Goal: Task Accomplishment & Management: Complete application form

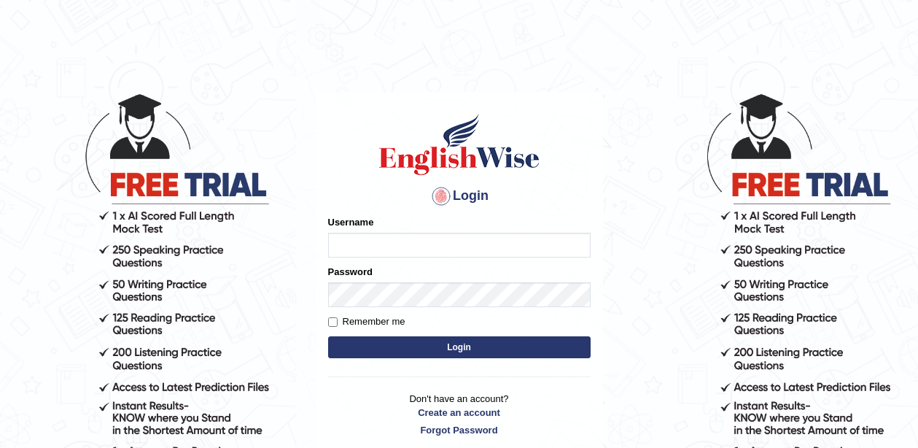
type input "pavithragowda"
click at [462, 346] on button "Login" at bounding box center [459, 347] width 263 height 22
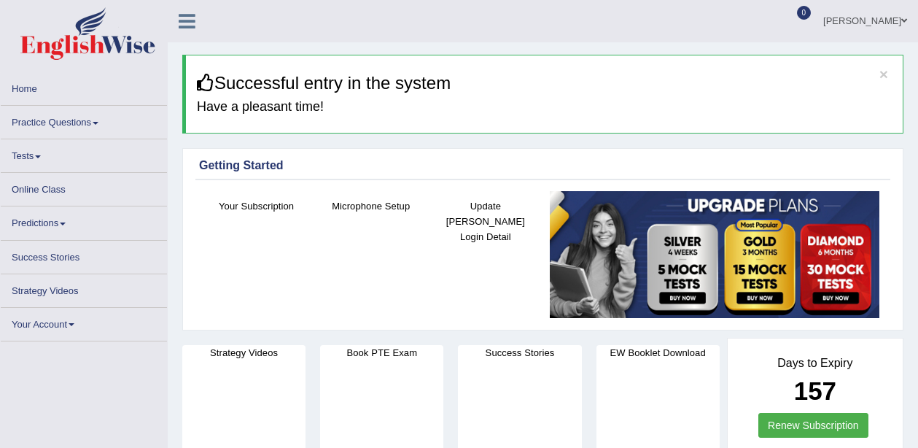
click at [36, 122] on link "Practice Questions" at bounding box center [84, 120] width 166 height 28
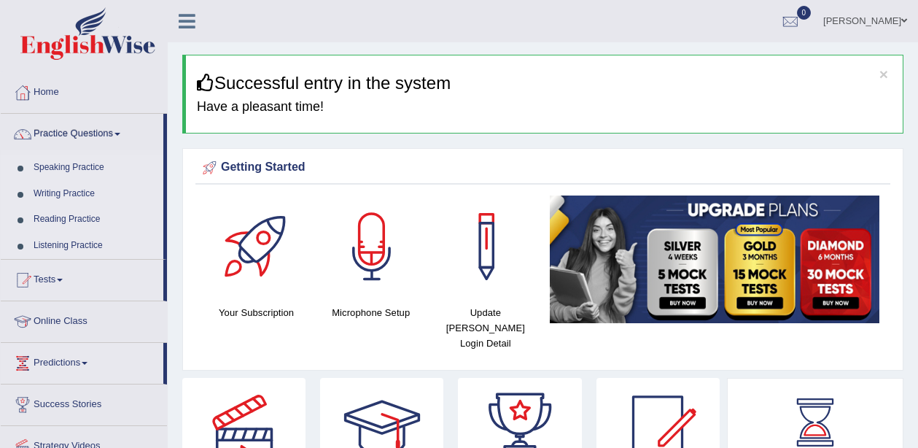
click at [76, 165] on link "Speaking Practice" at bounding box center [95, 168] width 136 height 26
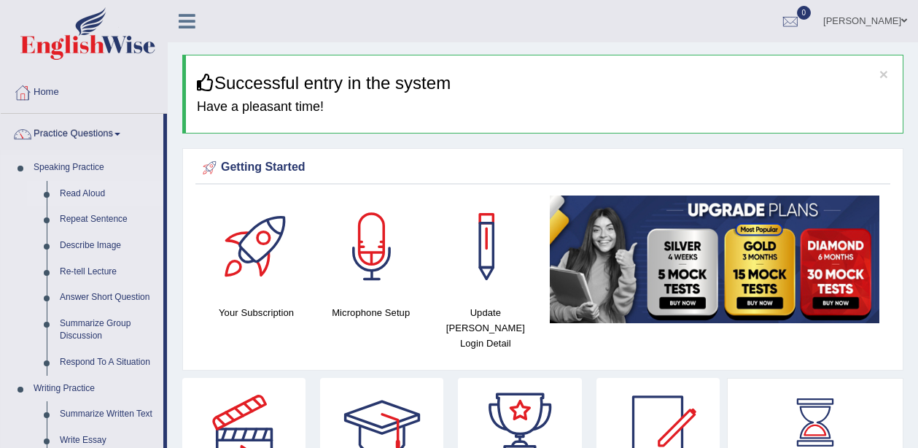
click at [74, 194] on link "Read Aloud" at bounding box center [108, 194] width 110 height 26
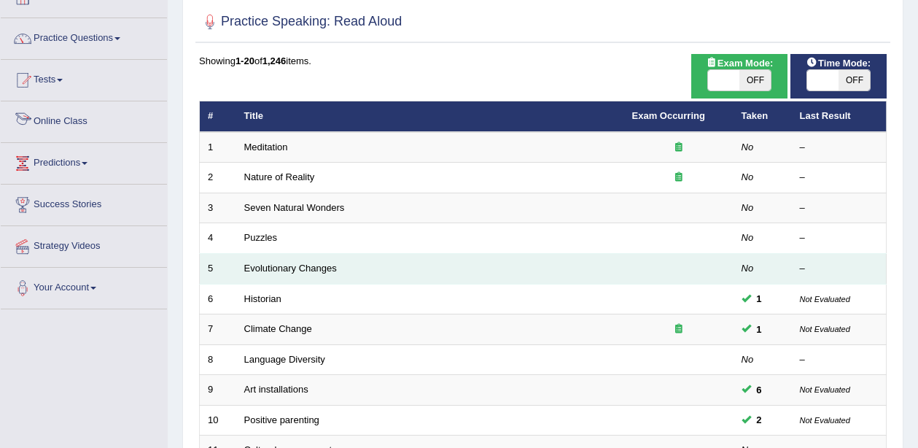
scroll to position [96, 0]
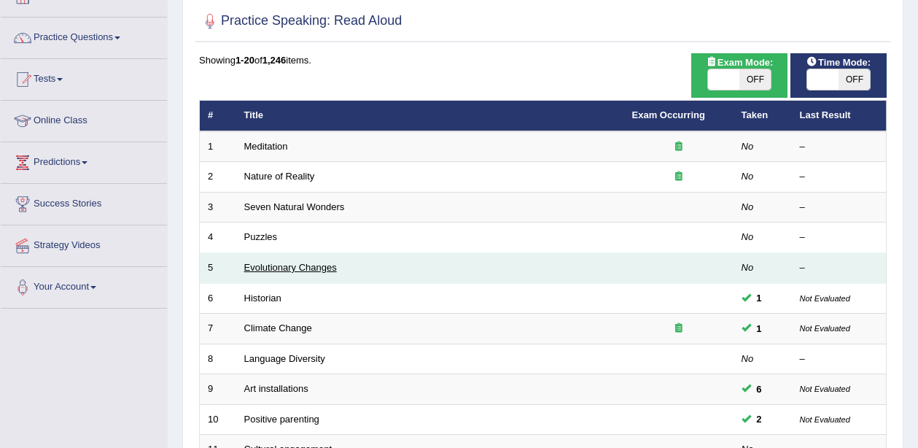
click at [256, 265] on link "Evolutionary Changes" at bounding box center [290, 267] width 93 height 11
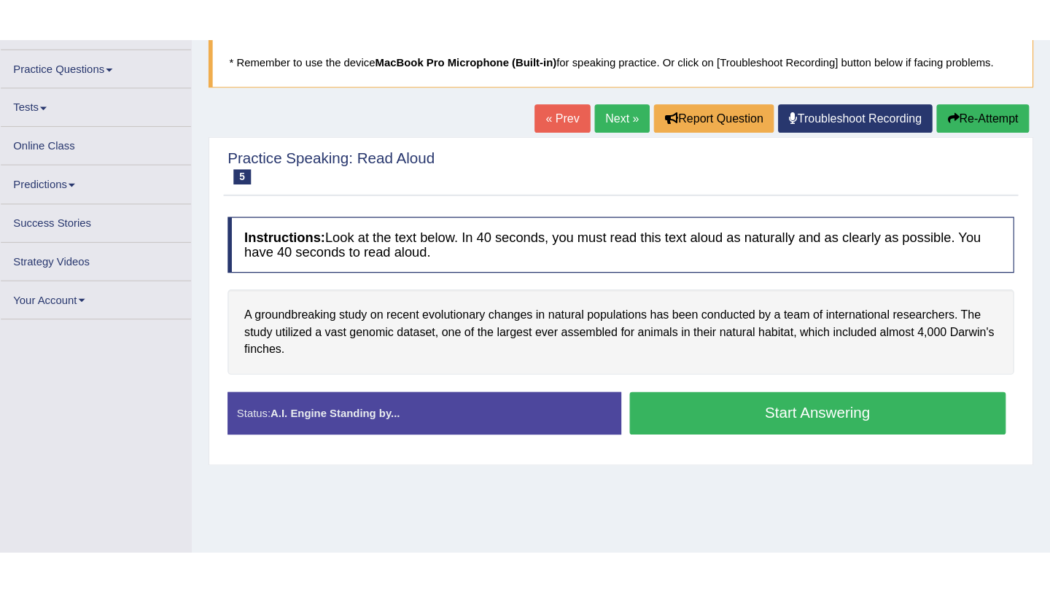
scroll to position [100, 0]
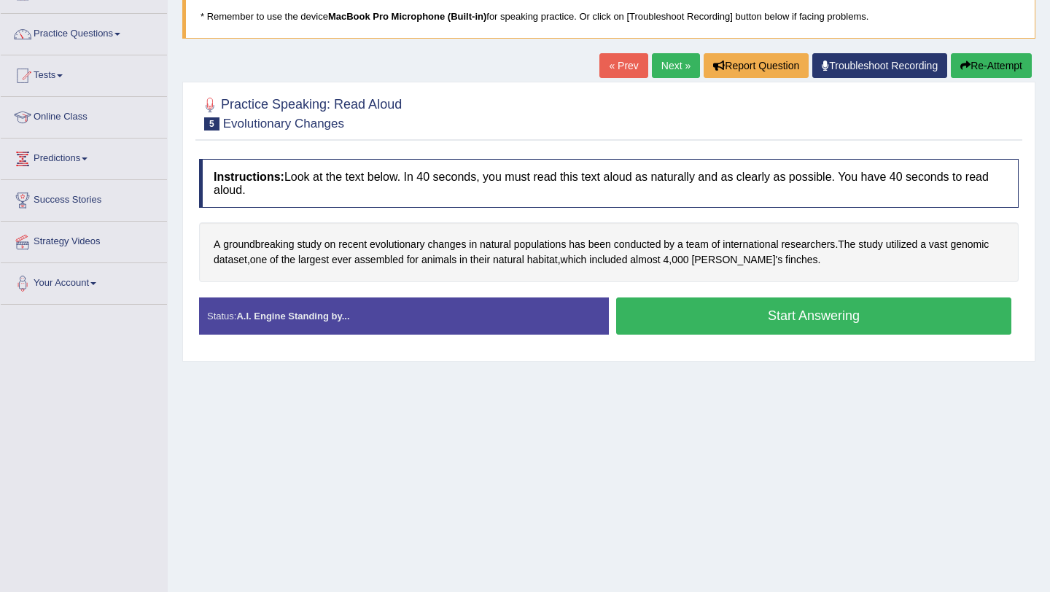
click at [750, 331] on button "Start Answering" at bounding box center [813, 316] width 395 height 37
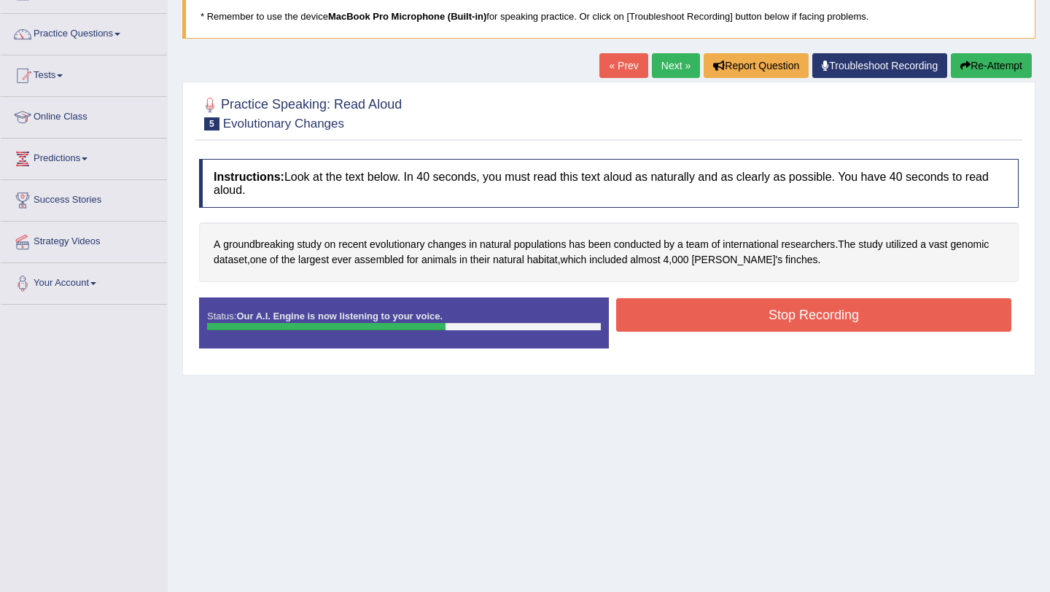
click at [793, 308] on button "Stop Recording" at bounding box center [813, 315] width 395 height 34
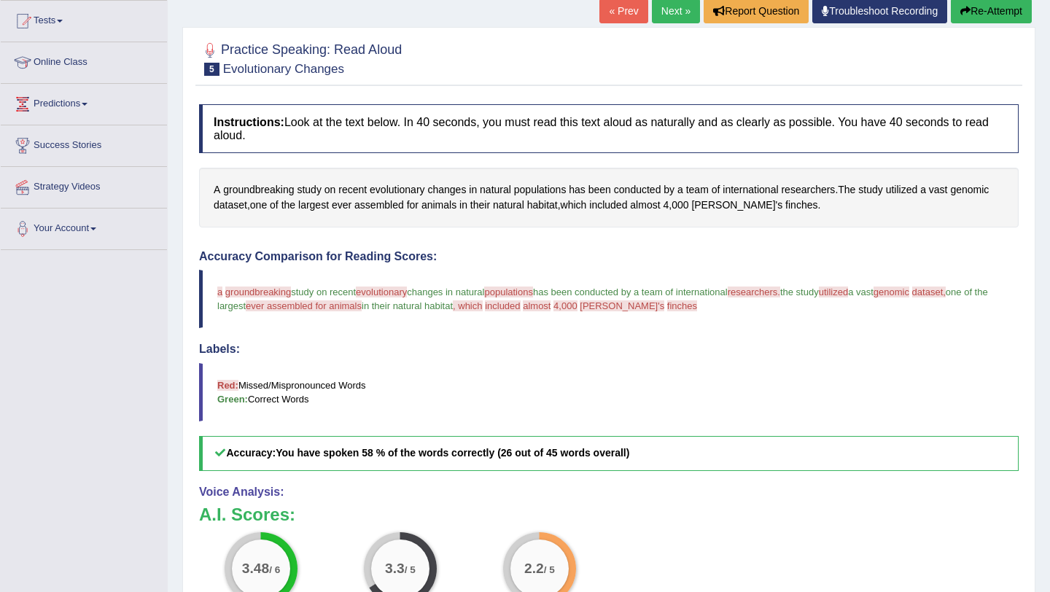
scroll to position [0, 0]
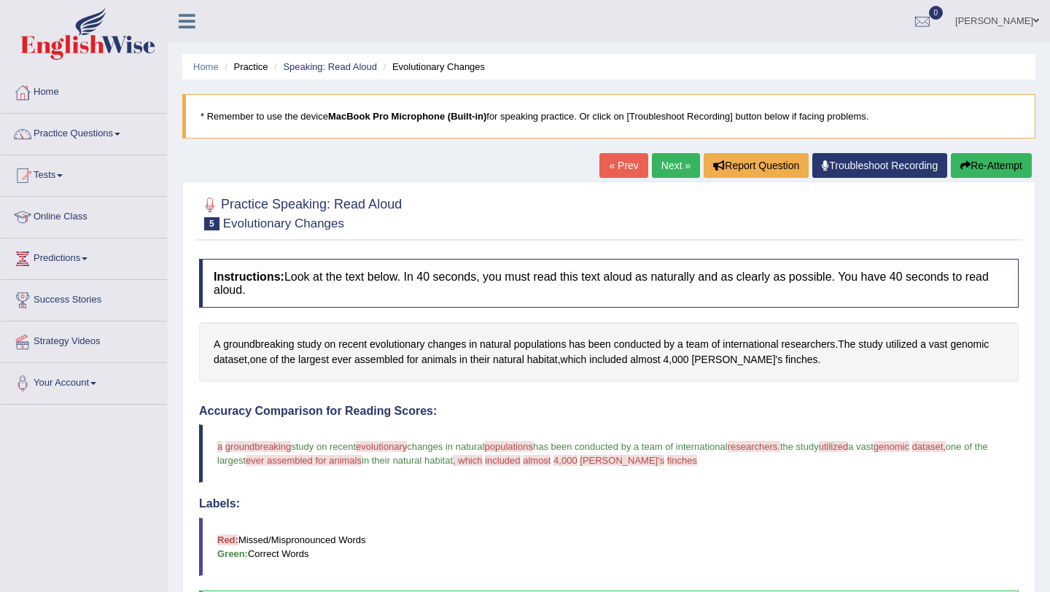
click at [917, 163] on button "Re-Attempt" at bounding box center [991, 165] width 81 height 25
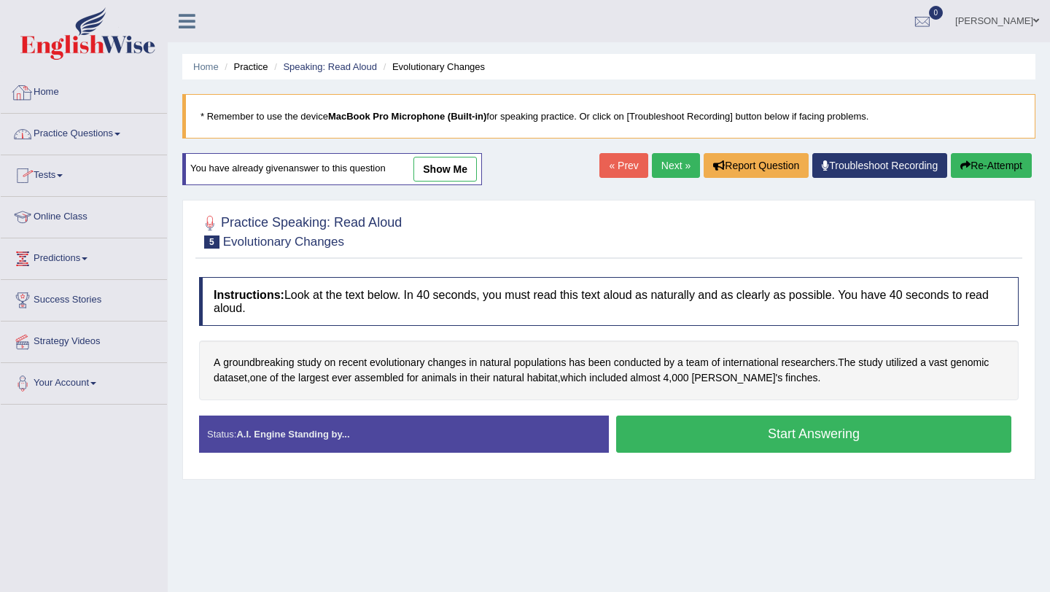
click at [49, 88] on link "Home" at bounding box center [84, 90] width 166 height 36
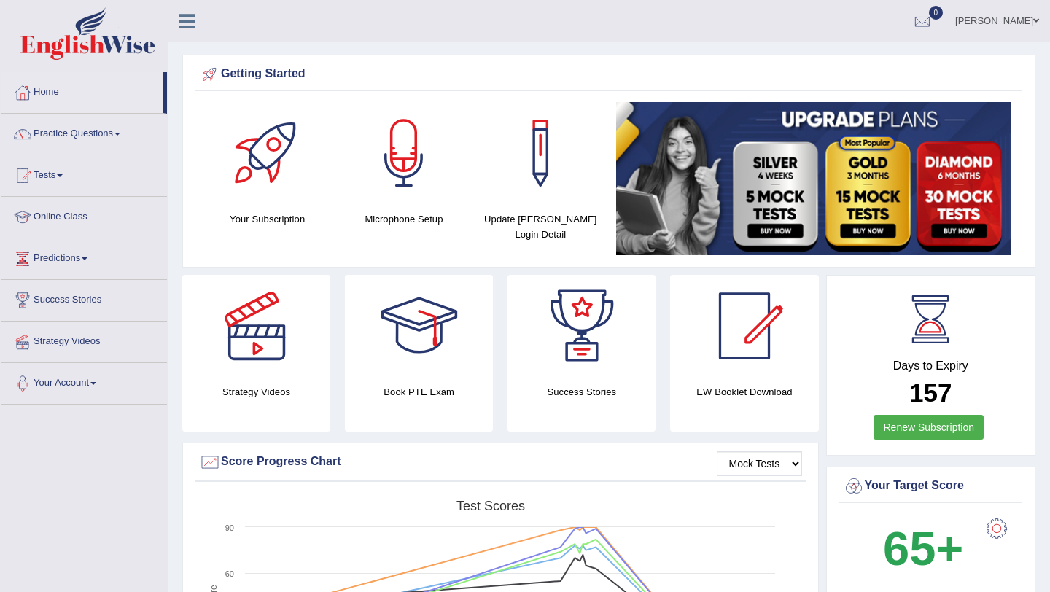
click at [1003, 20] on link "pavithra" at bounding box center [997, 19] width 106 height 38
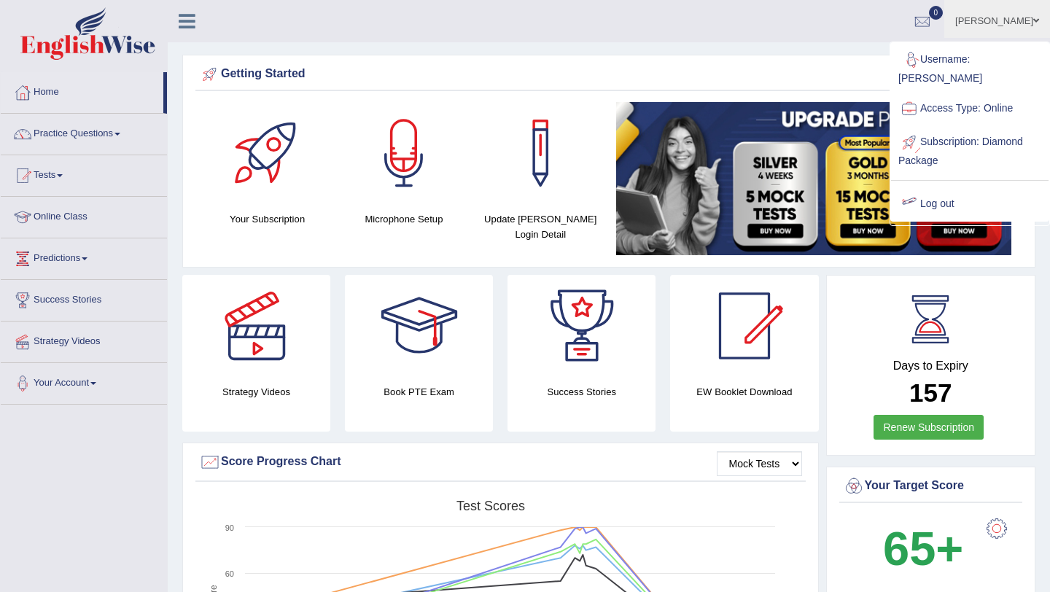
click at [946, 206] on link "Log out" at bounding box center [970, 204] width 158 height 34
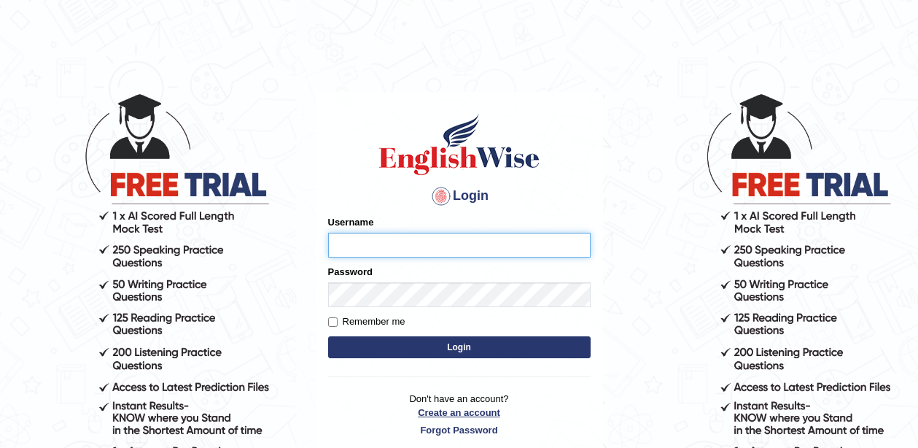
type input "pavithragowda"
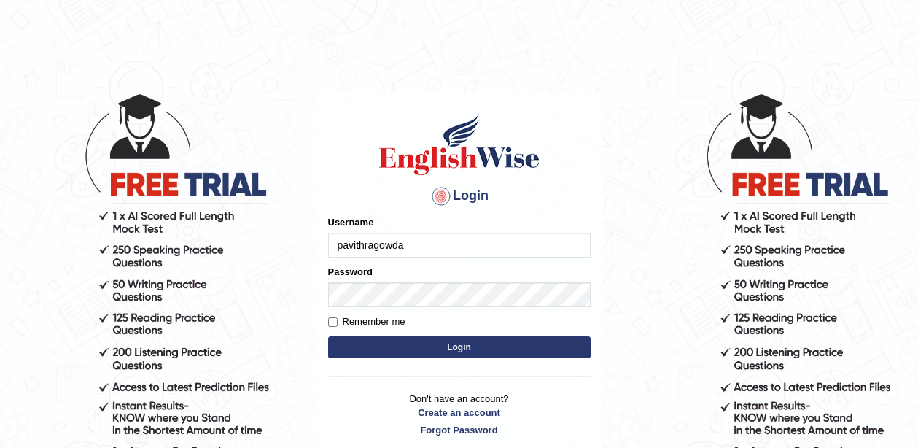
click at [460, 412] on link "Create an account" at bounding box center [459, 412] width 263 height 14
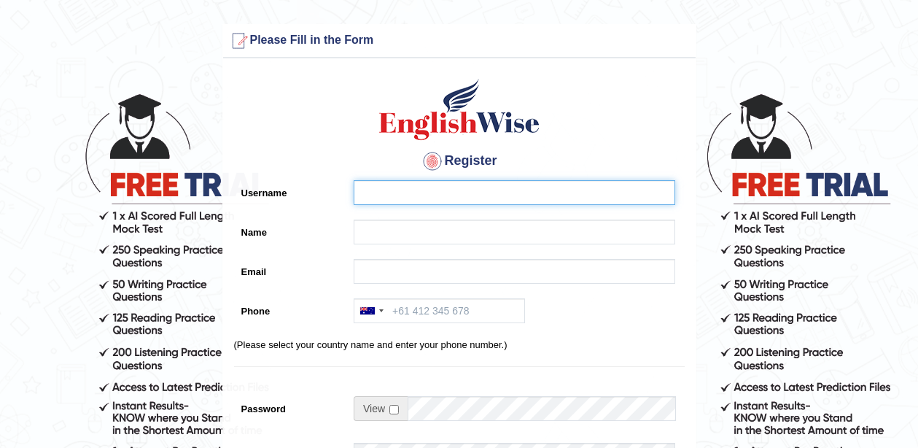
click at [424, 180] on input "Username" at bounding box center [515, 192] width 322 height 25
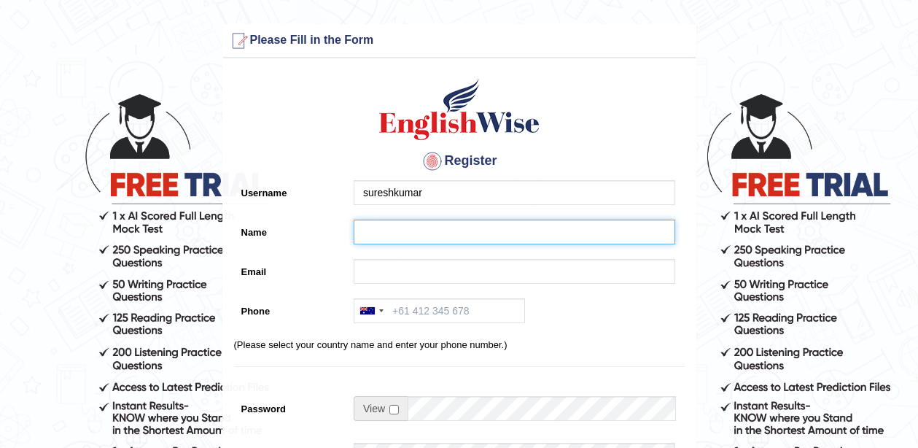
click at [404, 227] on input "Name" at bounding box center [515, 232] width 322 height 25
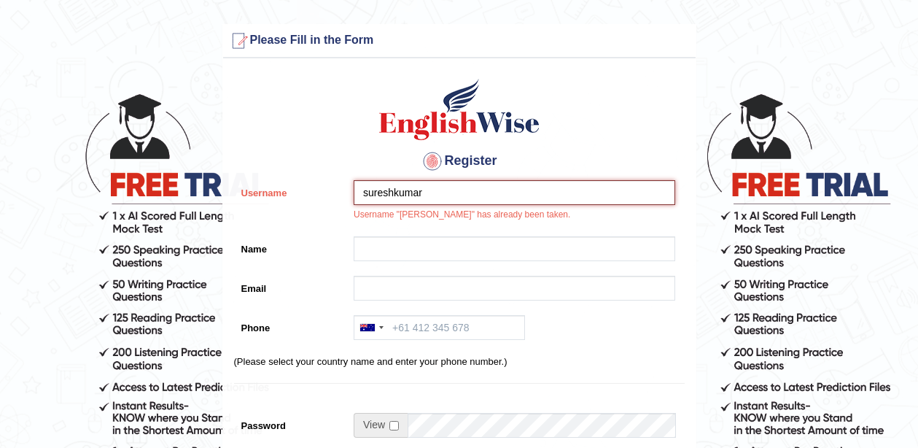
click at [424, 190] on input "sureshkumar" at bounding box center [515, 192] width 322 height 25
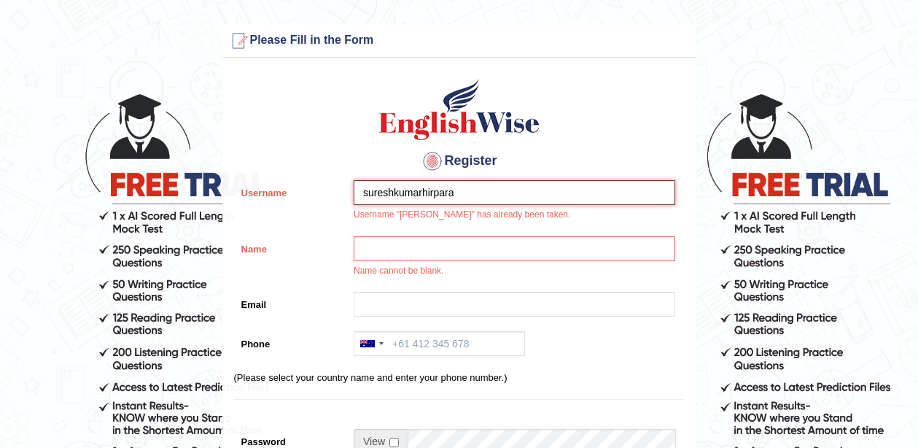
type input "sureshkumarhirpara"
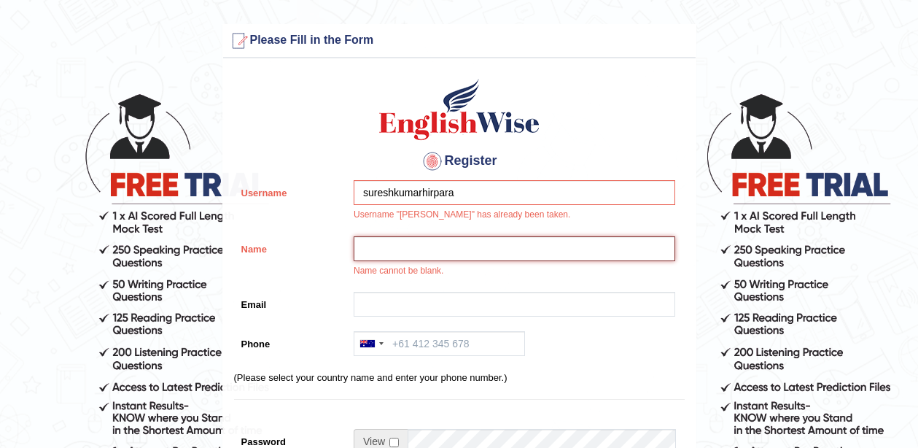
click at [421, 247] on input "Name" at bounding box center [515, 248] width 322 height 25
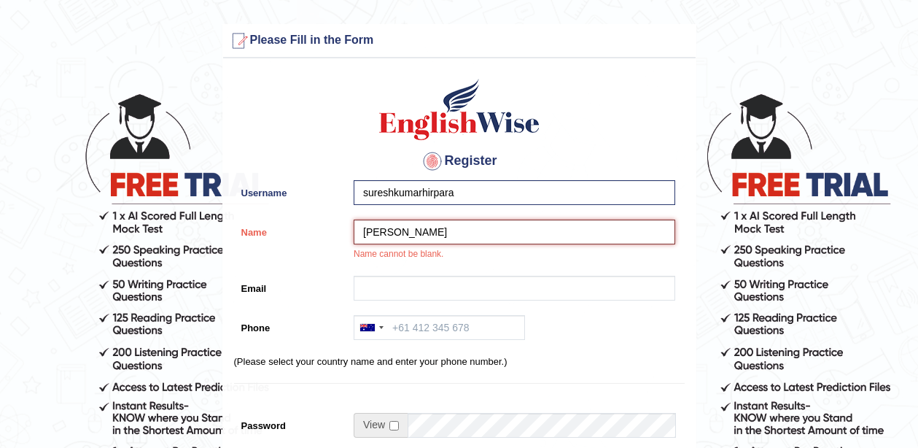
type input "[PERSON_NAME] [PERSON_NAME]"
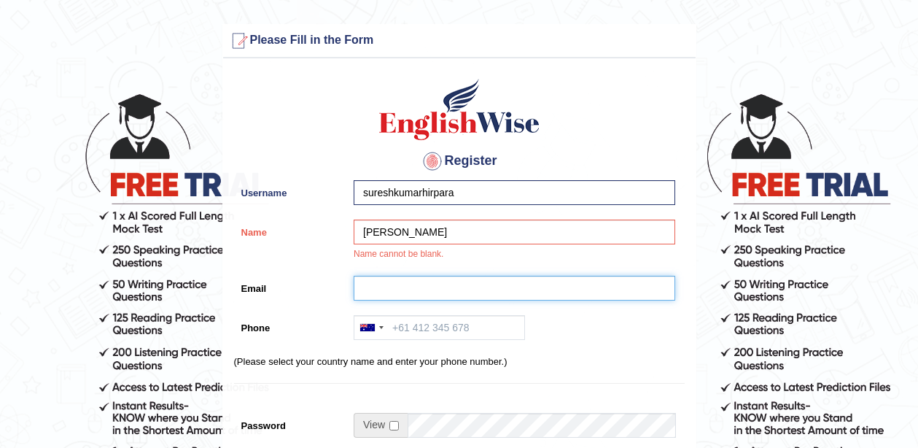
click at [376, 286] on input "Email" at bounding box center [515, 288] width 322 height 25
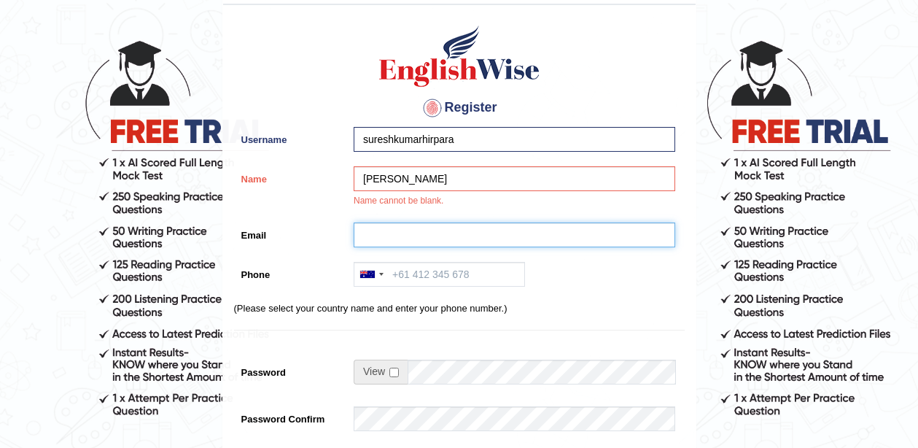
scroll to position [54, 0]
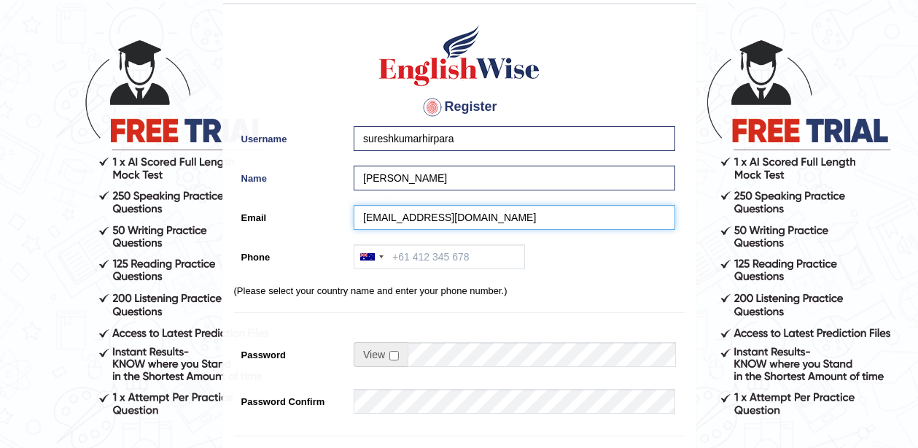
type input "hirparasuresh@ymail.com"
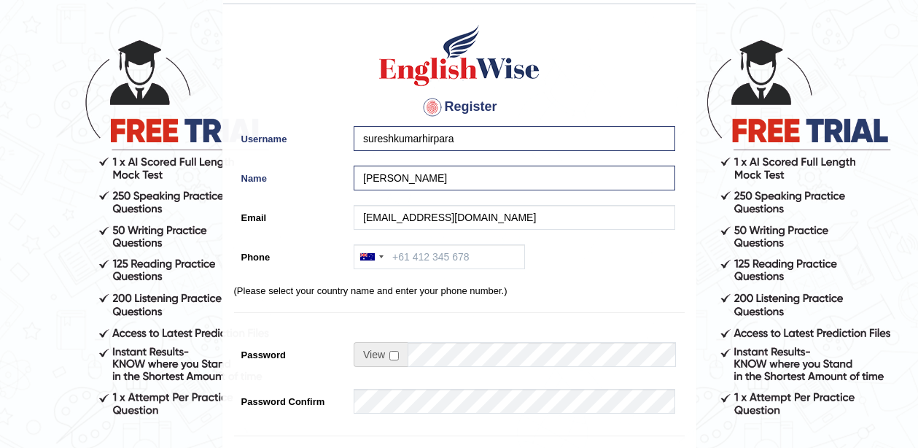
click at [532, 279] on div "Register Username sureshkumarhirpara Name Suresh Kumar Hirpara Email hirparasur…" at bounding box center [459, 316] width 473 height 609
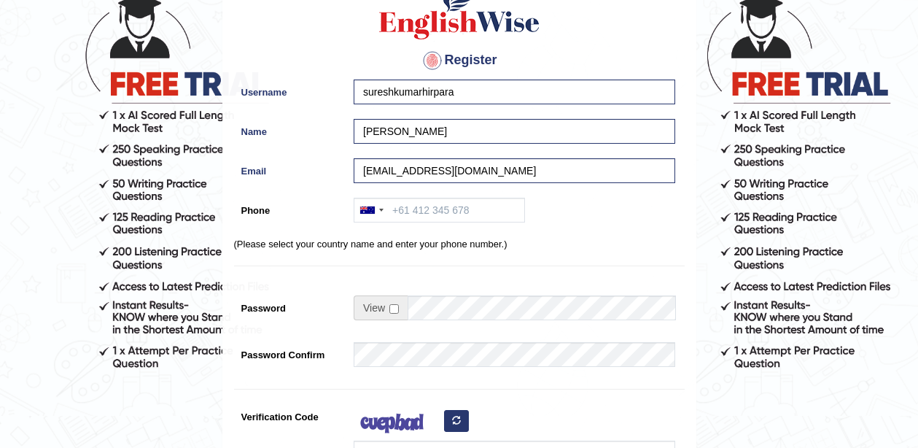
scroll to position [125, 0]
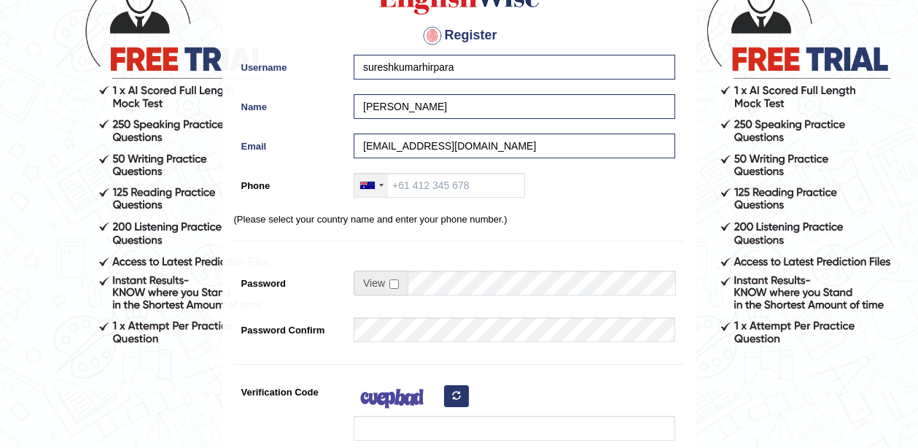
click at [374, 189] on div at bounding box center [371, 185] width 34 height 23
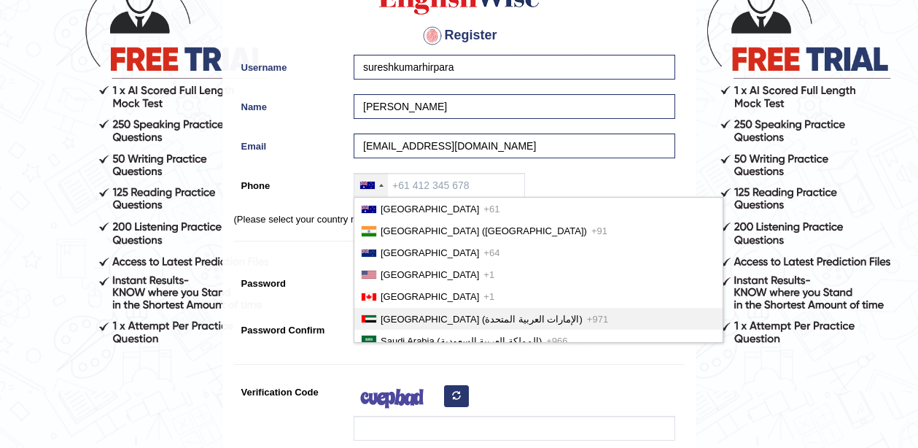
click at [397, 314] on span "United Arab Emirates (‫الإمارات العربية المتحدة‬‎)" at bounding box center [482, 319] width 202 height 11
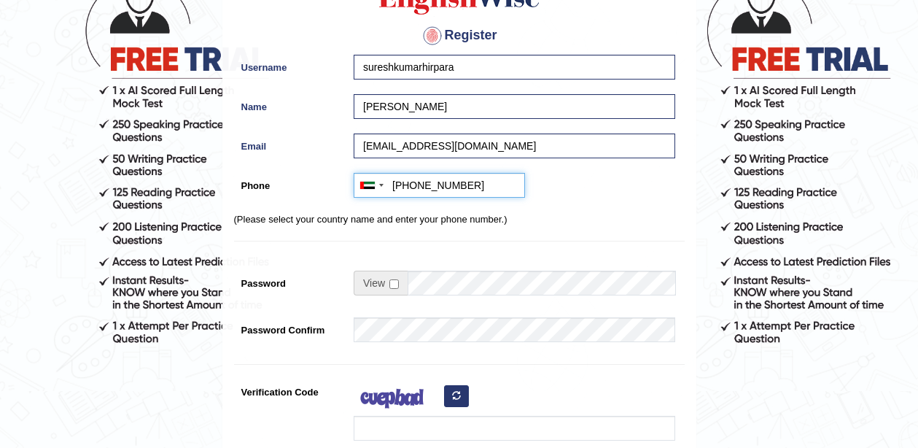
type input "+9710569594864"
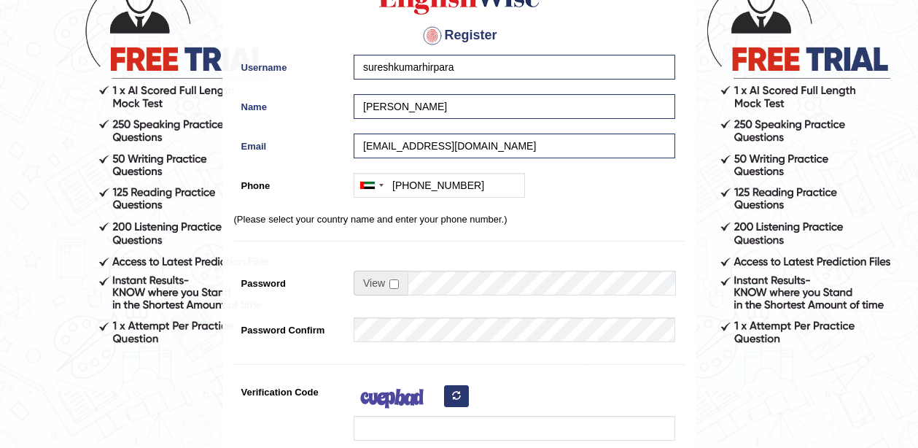
click at [581, 188] on div "Australia +61 India (भारत) +91 New Zealand +64 United States +1 Canada +1 Unite…" at bounding box center [510, 189] width 329 height 32
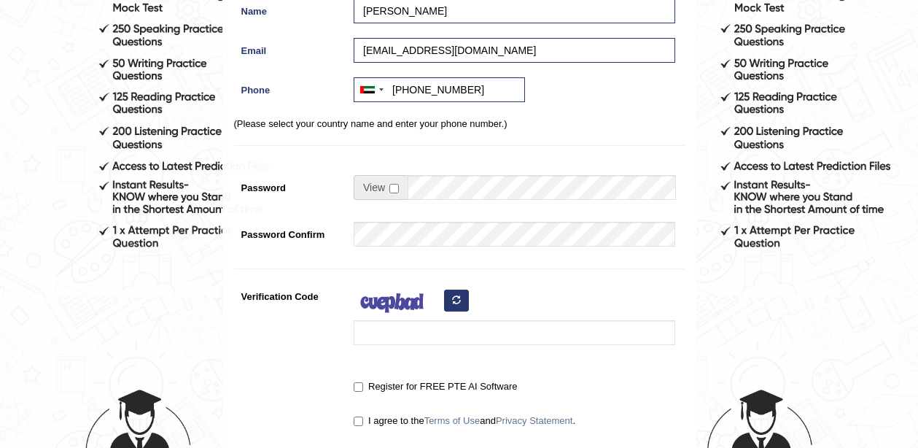
scroll to position [223, 0]
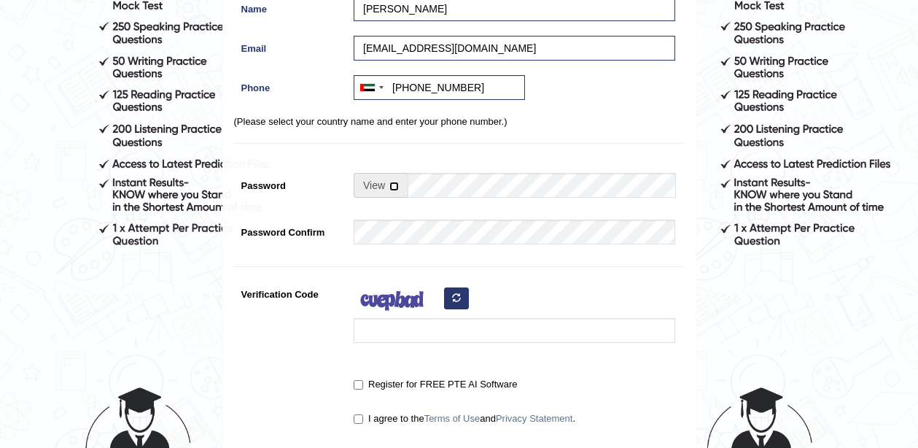
click at [390, 185] on input "checkbox" at bounding box center [393, 186] width 9 height 9
checkbox input "true"
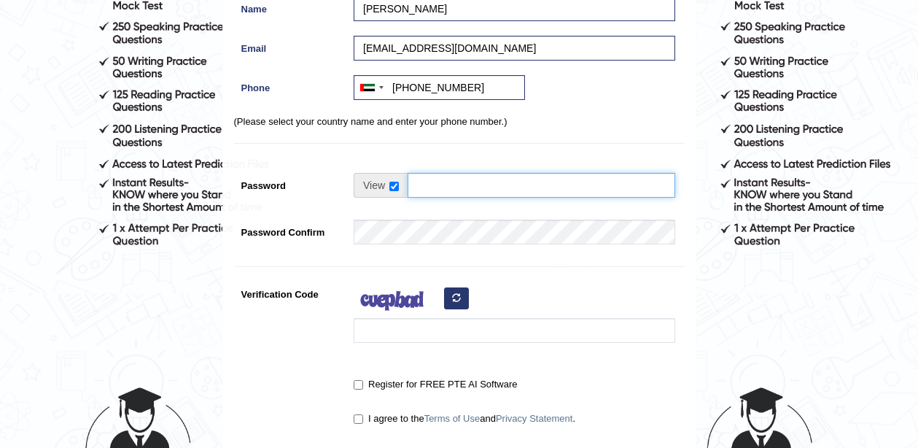
click at [453, 187] on input "Password" at bounding box center [542, 185] width 268 height 25
drag, startPoint x: 494, startPoint y: 179, endPoint x: 405, endPoint y: 185, distance: 89.1
click at [405, 184] on div "suresh@2025" at bounding box center [515, 185] width 322 height 25
type input "suresh@2025"
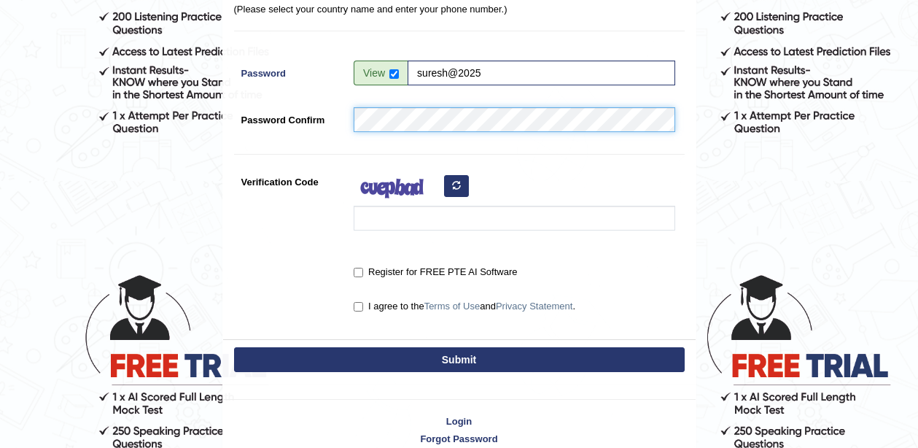
scroll to position [353, 0]
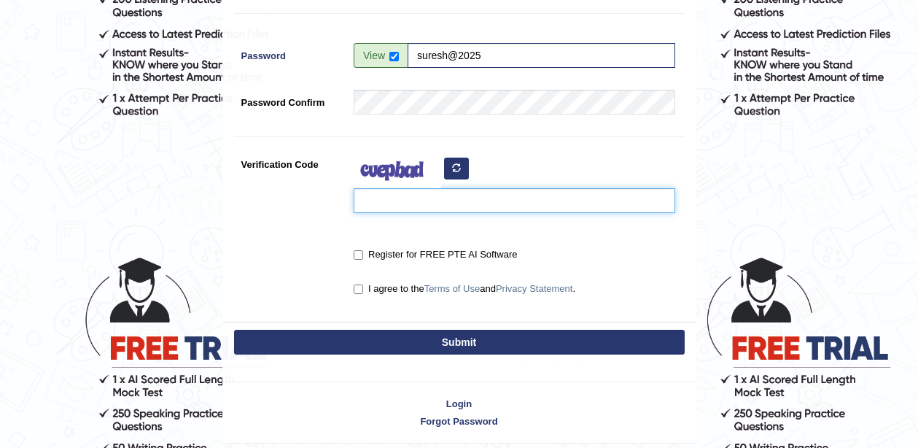
click at [388, 203] on input "Verification Code" at bounding box center [515, 200] width 322 height 25
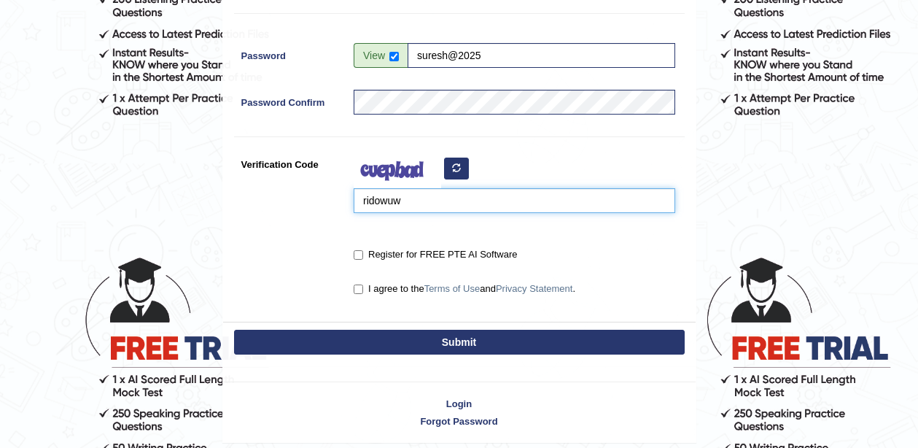
type input "ridowuw"
click at [360, 253] on input "Register for FREE PTE AI Software" at bounding box center [358, 254] width 9 height 9
checkbox input "true"
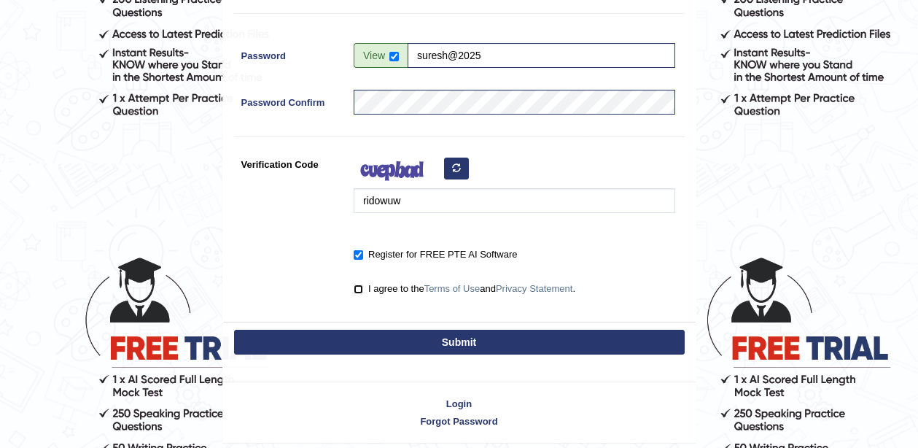
click at [360, 291] on input "I agree to the Terms of Use and Privacy Statement ." at bounding box center [358, 288] width 9 height 9
checkbox input "true"
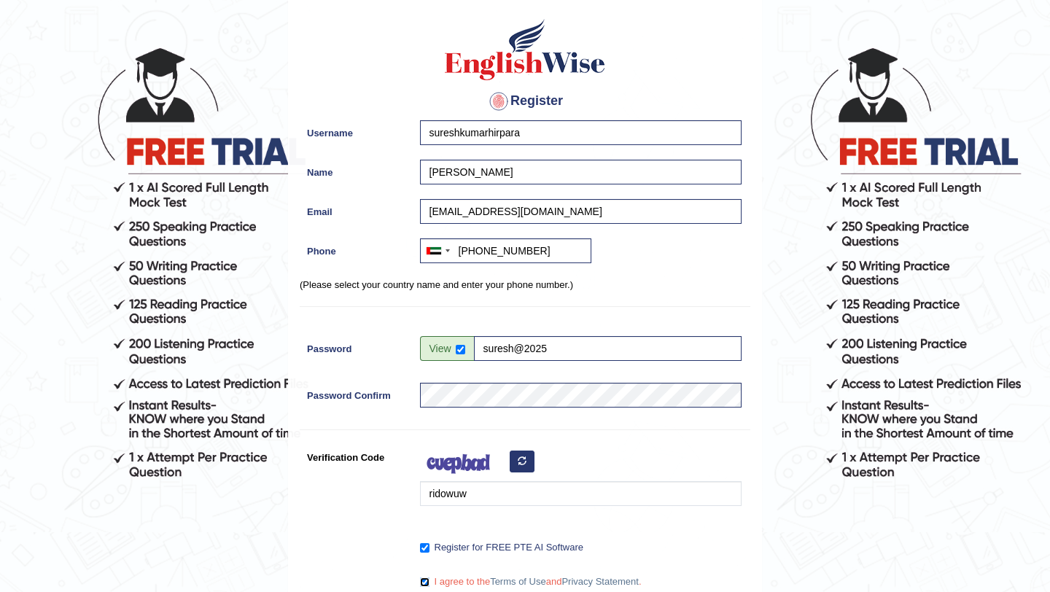
scroll to position [279, 0]
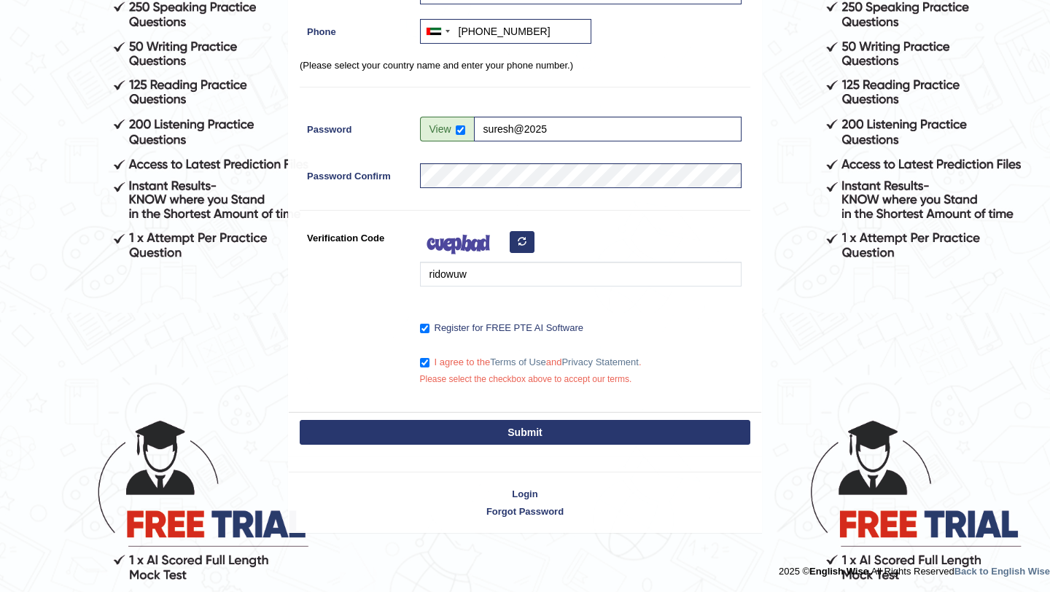
click at [516, 432] on button "Submit" at bounding box center [525, 432] width 451 height 25
type input "+971569594864"
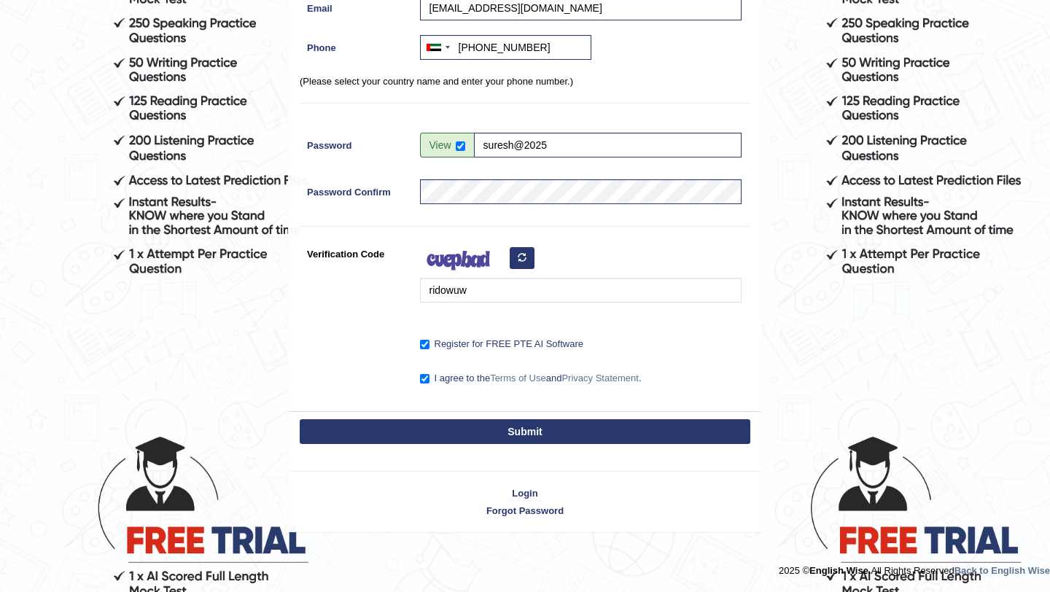
scroll to position [263, 0]
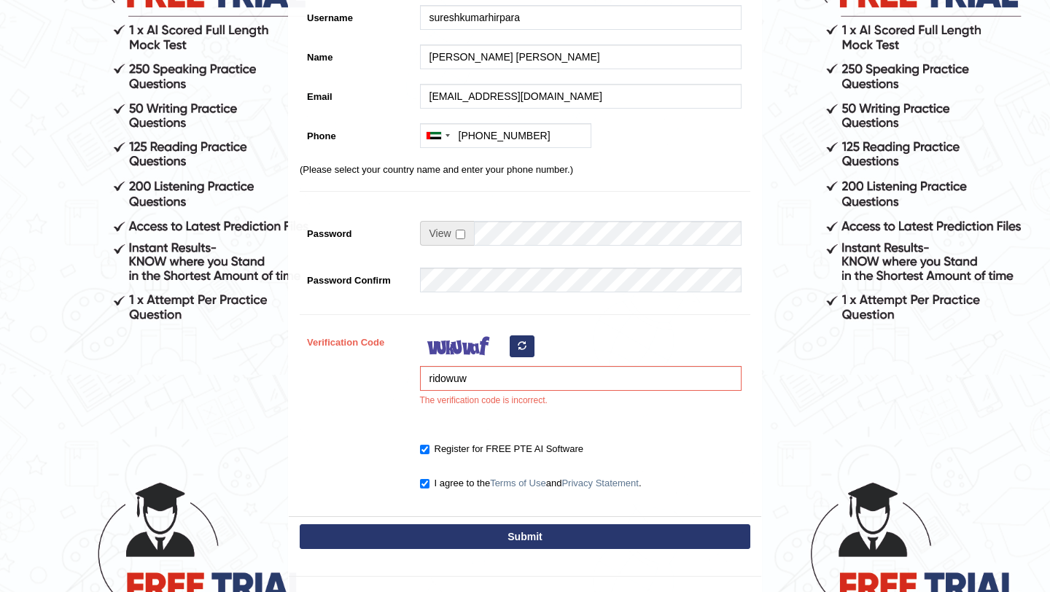
scroll to position [236, 0]
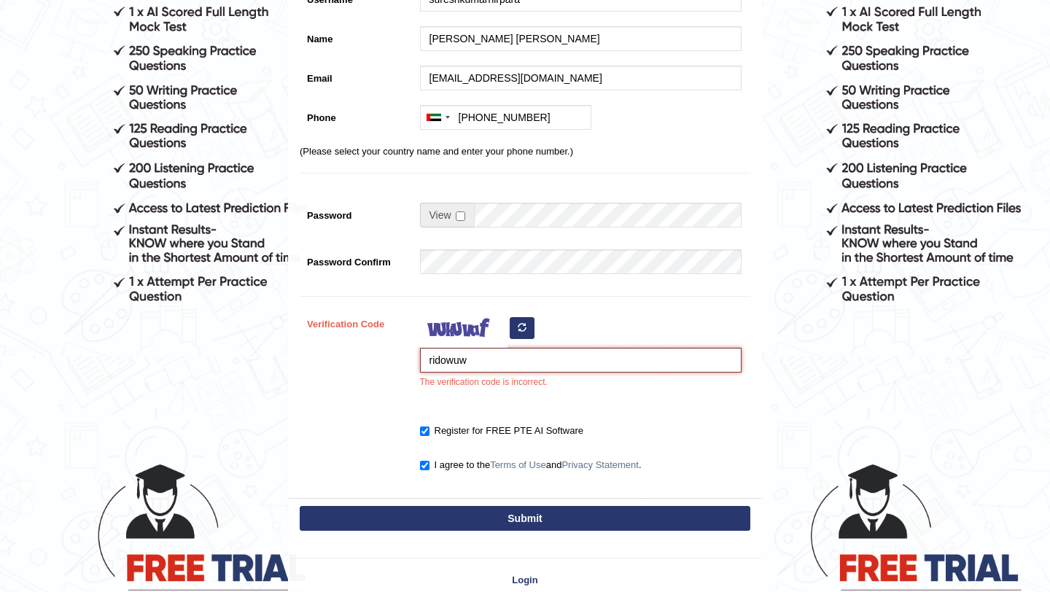
drag, startPoint x: 489, startPoint y: 364, endPoint x: 397, endPoint y: 363, distance: 91.9
click at [398, 362] on div "Verification Code ridowuw The verification code is incorrect." at bounding box center [525, 353] width 451 height 85
type input "ridowvw"
click at [475, 515] on button "Submit" at bounding box center [525, 518] width 451 height 25
type input "+971569594864"
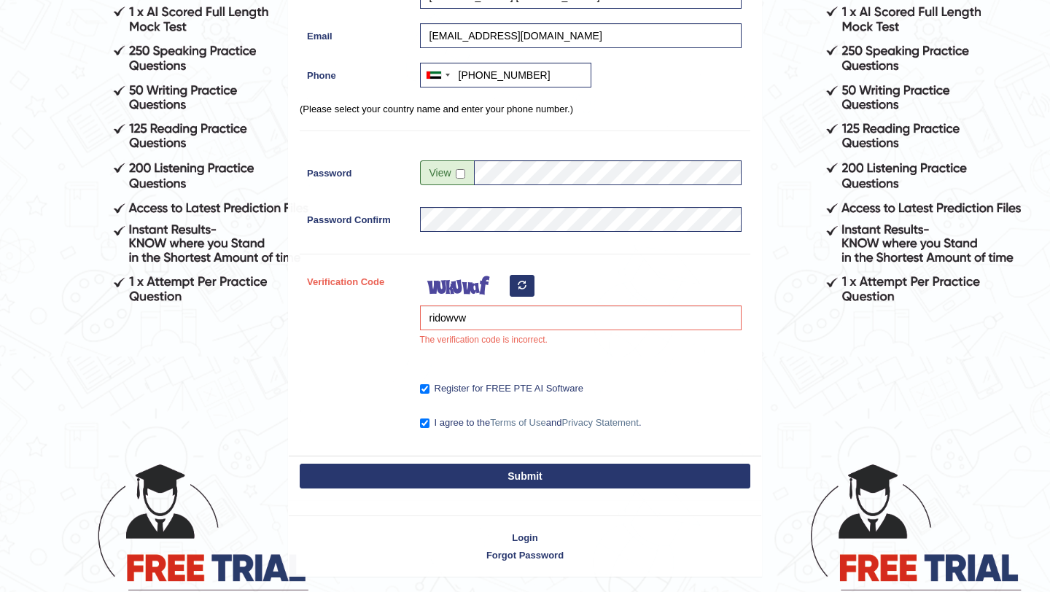
scroll to position [193, 0]
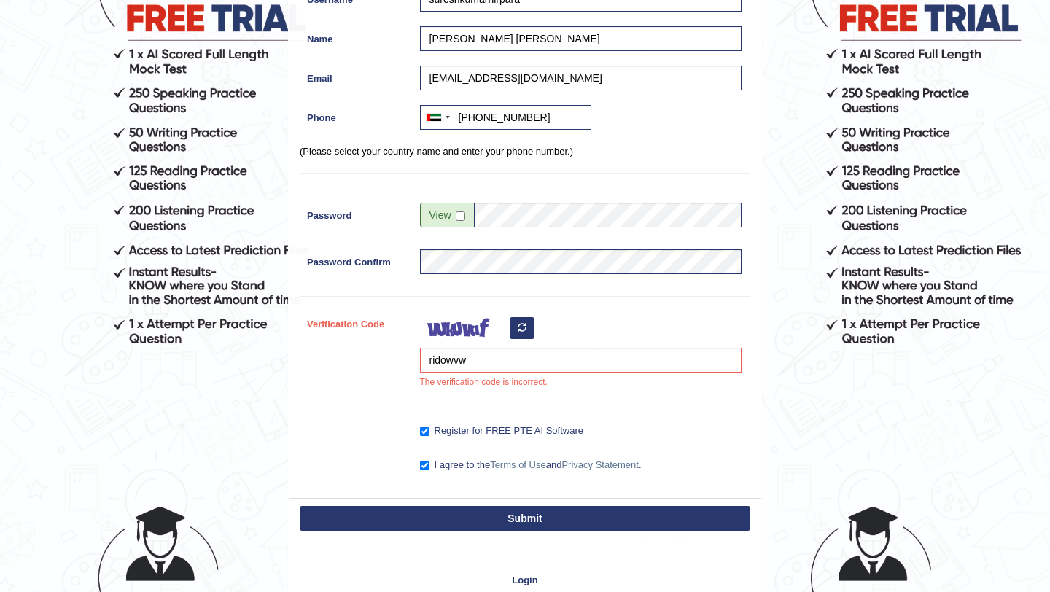
click at [519, 333] on button "button" at bounding box center [522, 328] width 25 height 22
click at [485, 362] on input "ridowvw" at bounding box center [581, 360] width 322 height 25
type input "r"
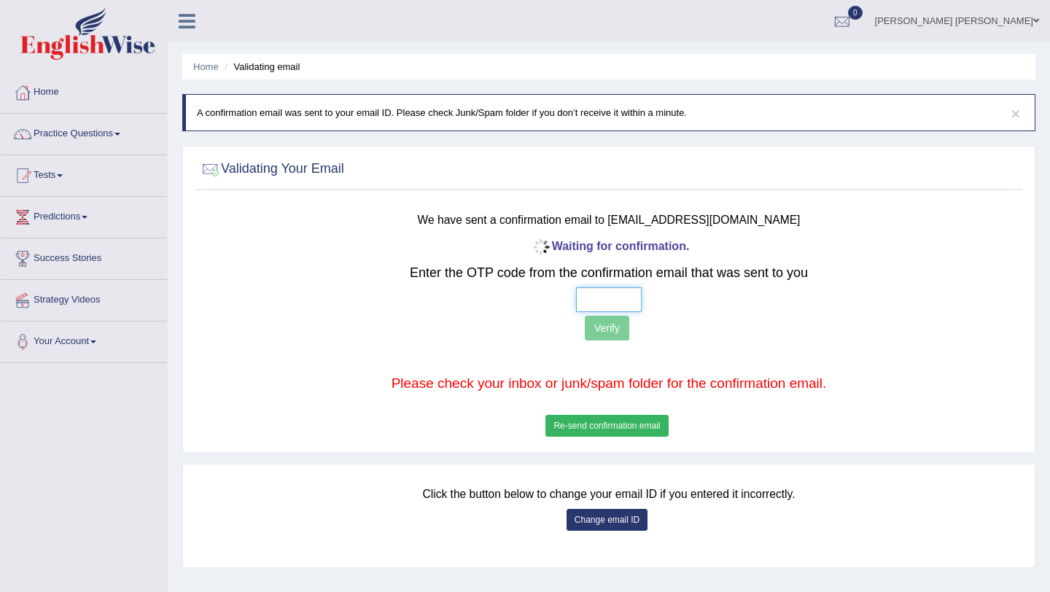
click at [585, 301] on input "text" at bounding box center [609, 299] width 66 height 25
type input "3 4 7 3"
click at [621, 326] on button "Verify" at bounding box center [607, 328] width 44 height 25
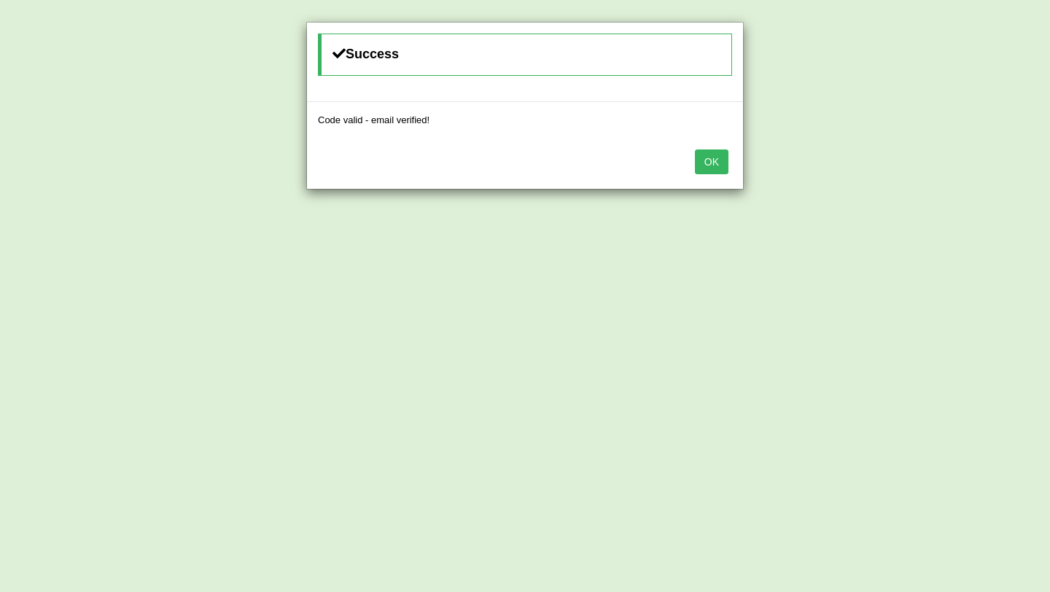
click at [703, 163] on button "OK" at bounding box center [712, 162] width 34 height 25
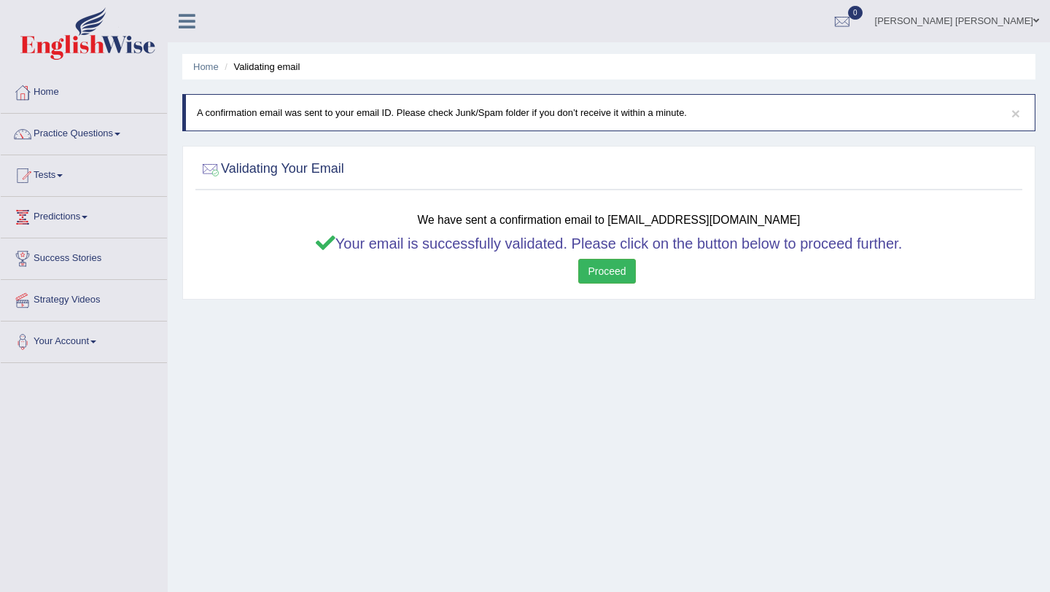
click at [597, 271] on link "Proceed" at bounding box center [606, 271] width 57 height 25
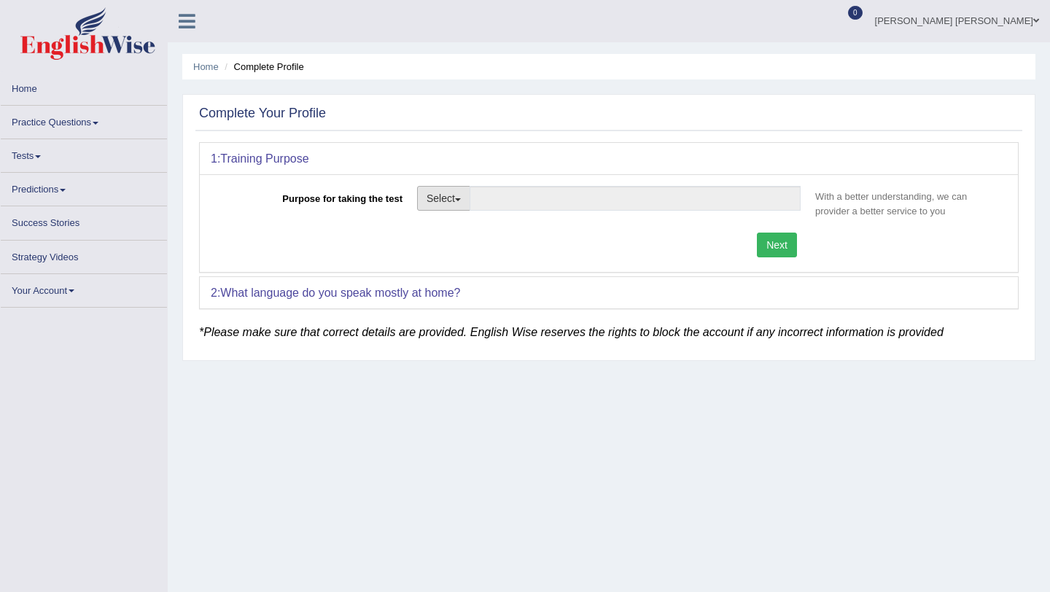
click at [449, 191] on button "Select" at bounding box center [443, 198] width 53 height 25
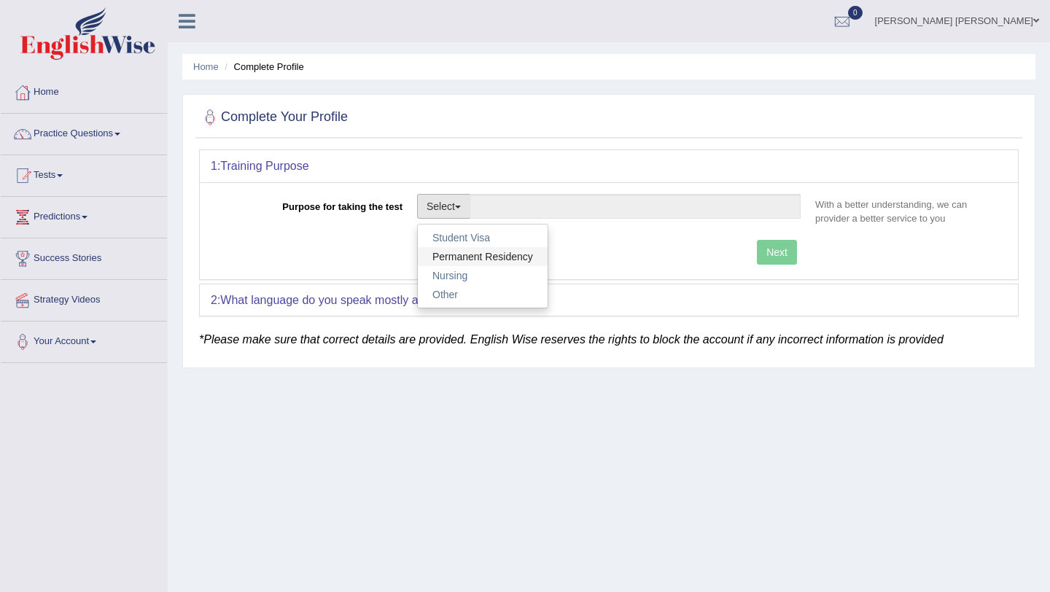
click at [465, 252] on link "Permanent Residency" at bounding box center [483, 256] width 130 height 19
type input "Permanent Residency"
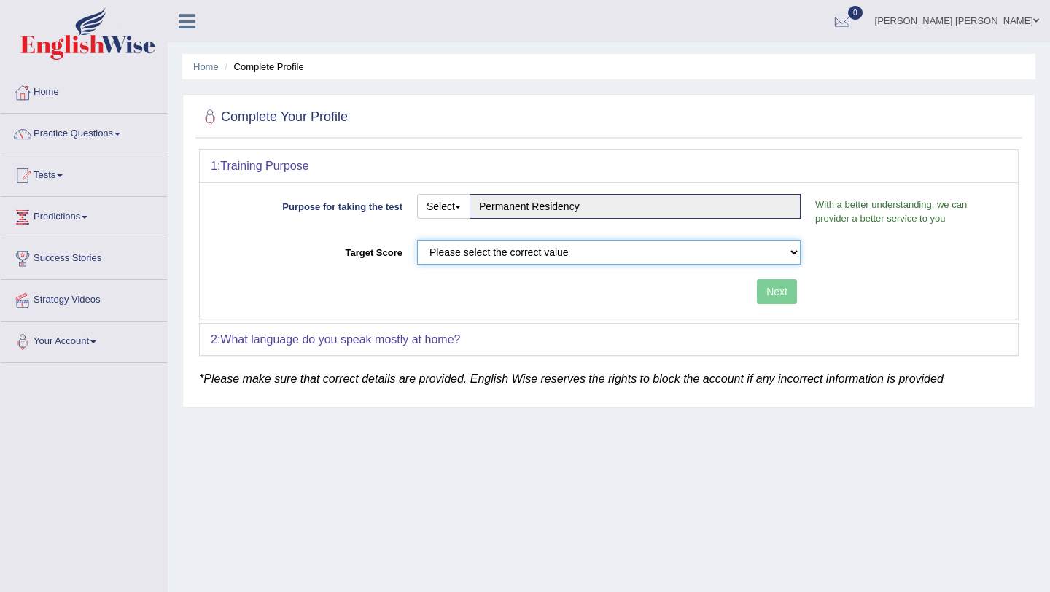
click at [572, 256] on select "Please select the correct value 50 (6 bands) 58 (6.5 bands) 65 (7 bands) 79 (8 …" at bounding box center [609, 252] width 384 height 25
click at [417, 240] on select "Please select the correct value 50 (6 bands) 58 (6.5 bands) 65 (7 bands) 79 (8 …" at bounding box center [609, 252] width 384 height 25
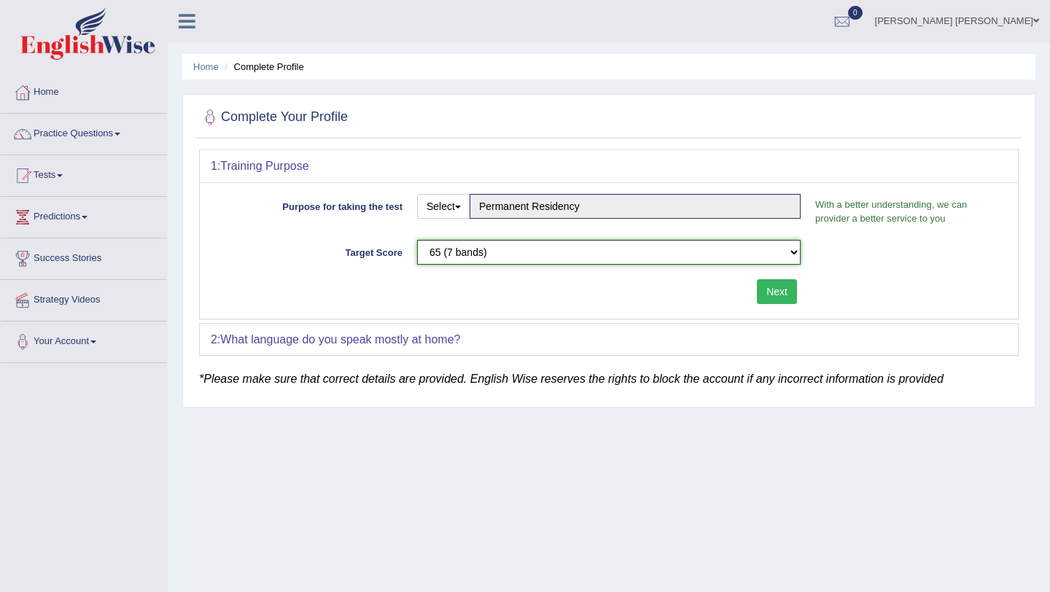
click at [509, 254] on select "Please select the correct value 50 (6 bands) 58 (6.5 bands) 65 (7 bands) 79 (8 …" at bounding box center [609, 252] width 384 height 25
select select "79"
click at [417, 240] on select "Please select the correct value 50 (6 bands) 58 (6.5 bands) 65 (7 bands) 79 (8 …" at bounding box center [609, 252] width 384 height 25
click at [777, 286] on button "Next" at bounding box center [777, 291] width 40 height 25
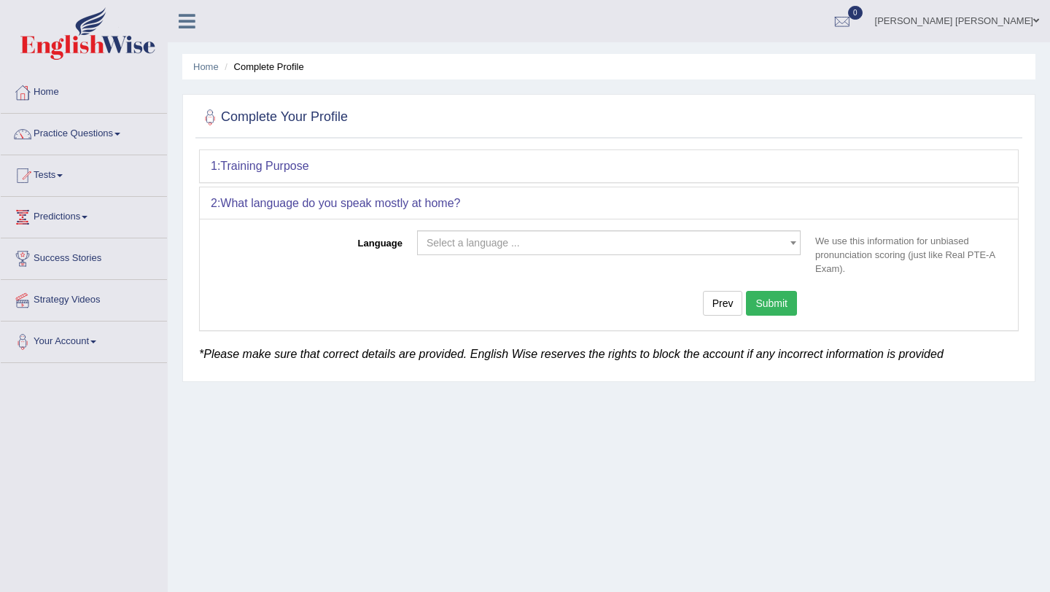
click at [593, 242] on span "Select a language ..." at bounding box center [605, 243] width 356 height 15
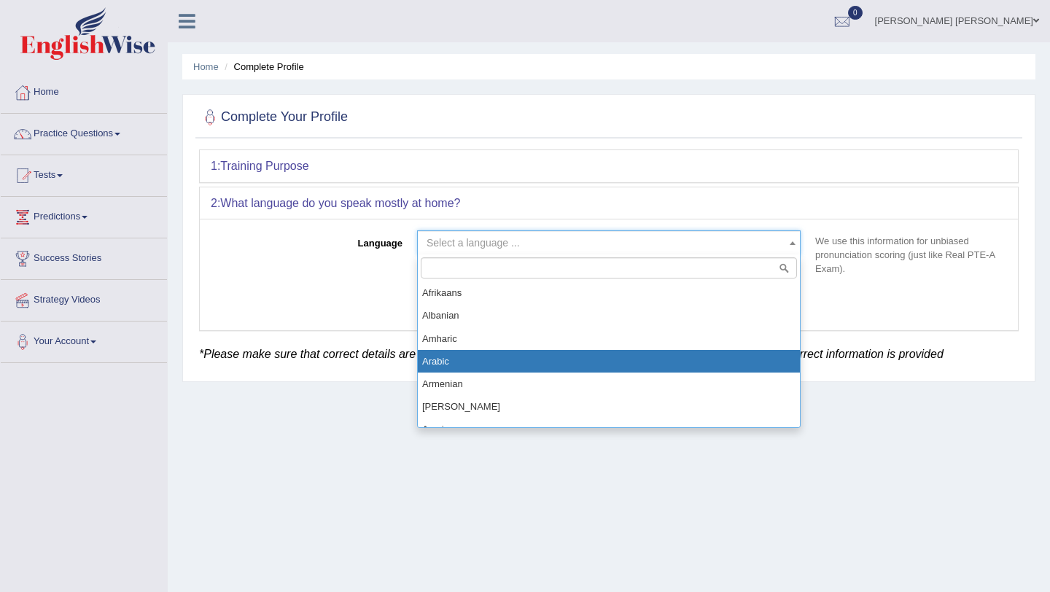
select select "Arabic"
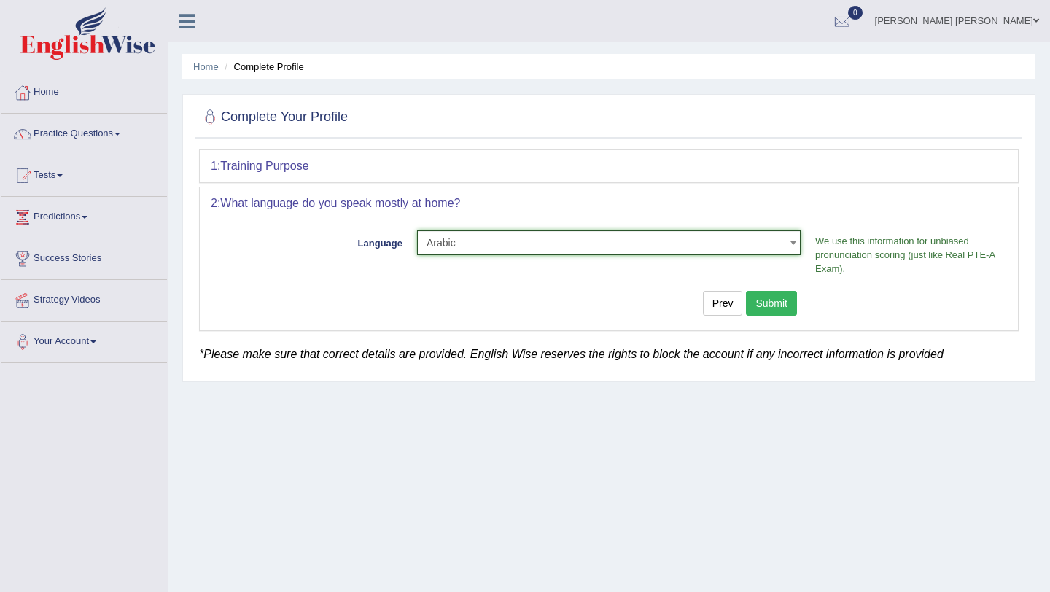
click at [576, 240] on span "Arabic" at bounding box center [605, 243] width 356 height 15
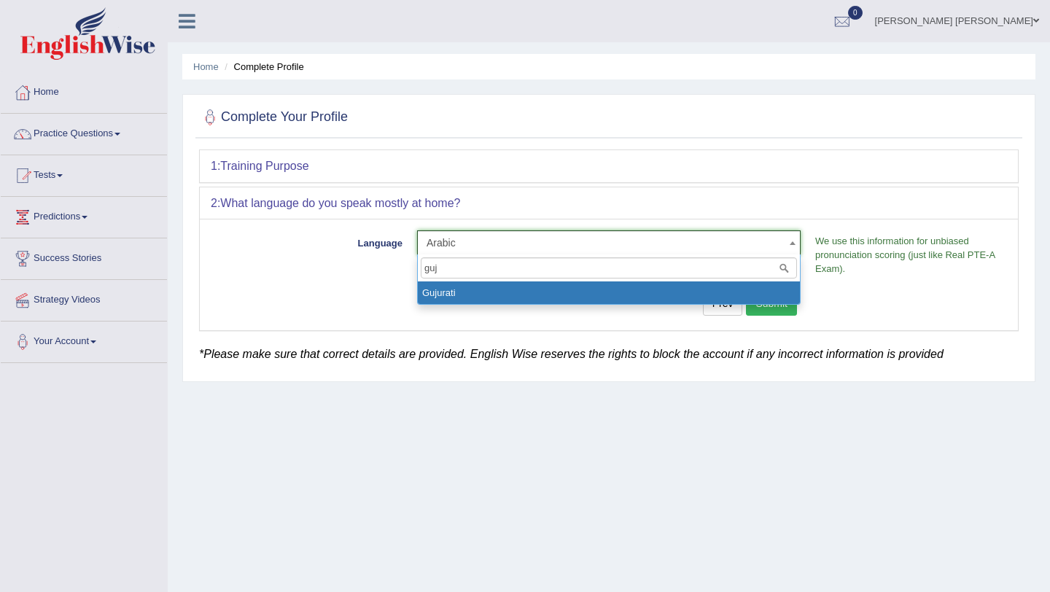
type input "guj"
select select "Gujurati"
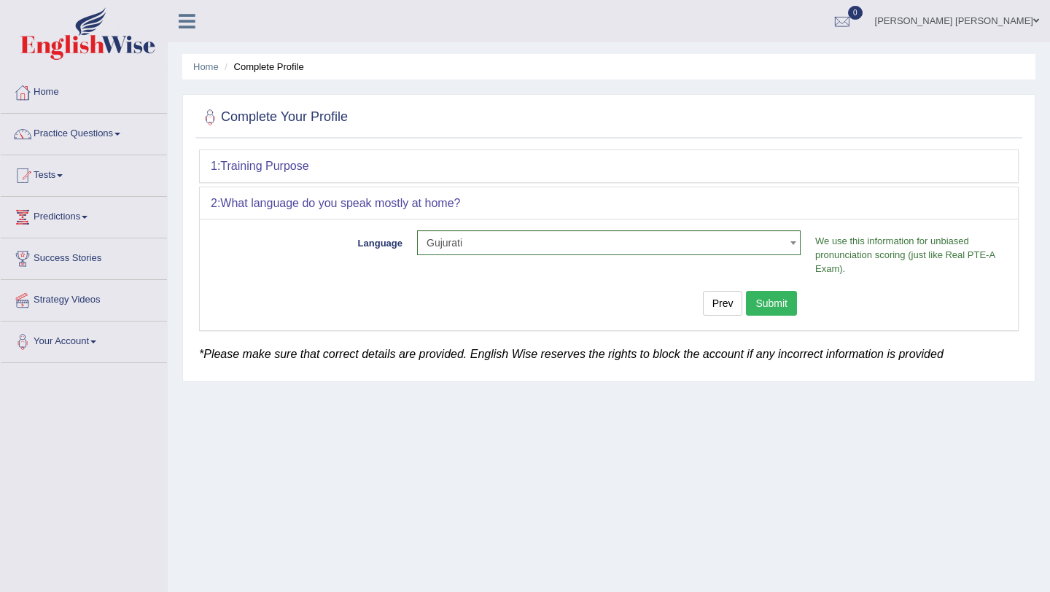
click at [777, 306] on button "Submit" at bounding box center [771, 303] width 51 height 25
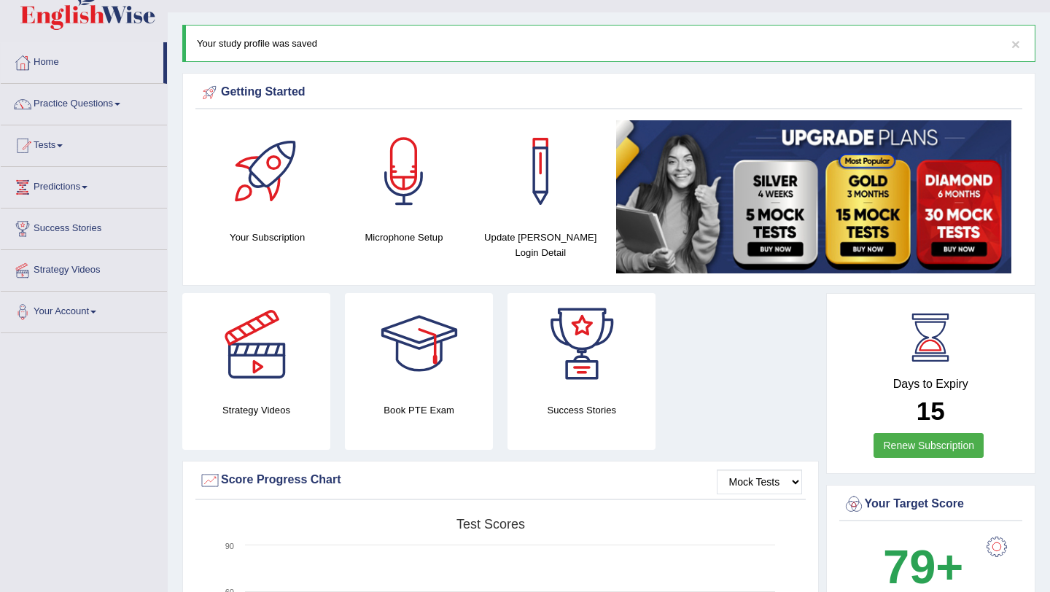
scroll to position [36, 0]
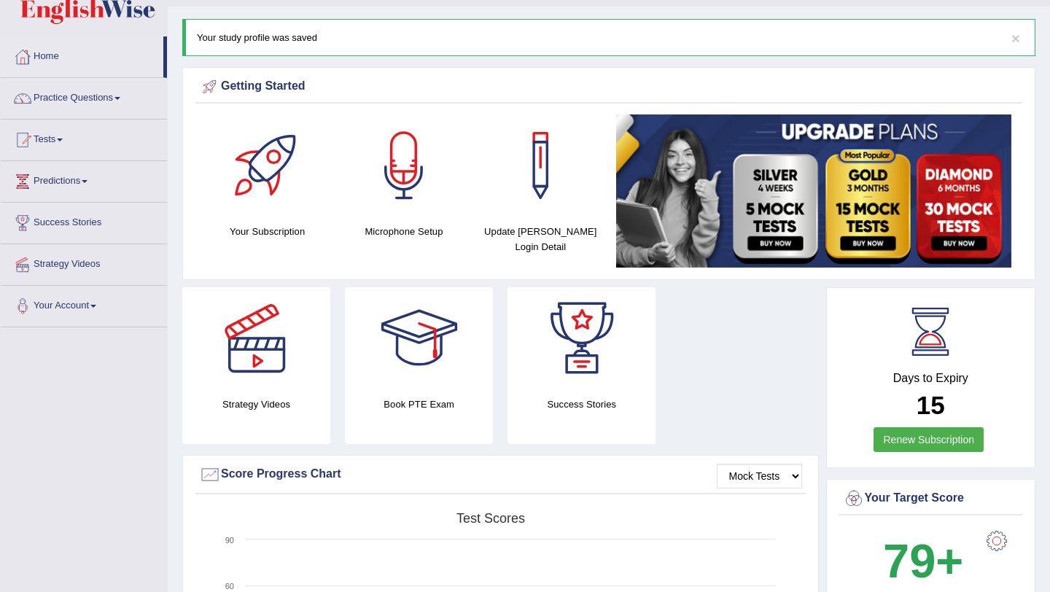
click at [403, 181] on div at bounding box center [404, 165] width 102 height 102
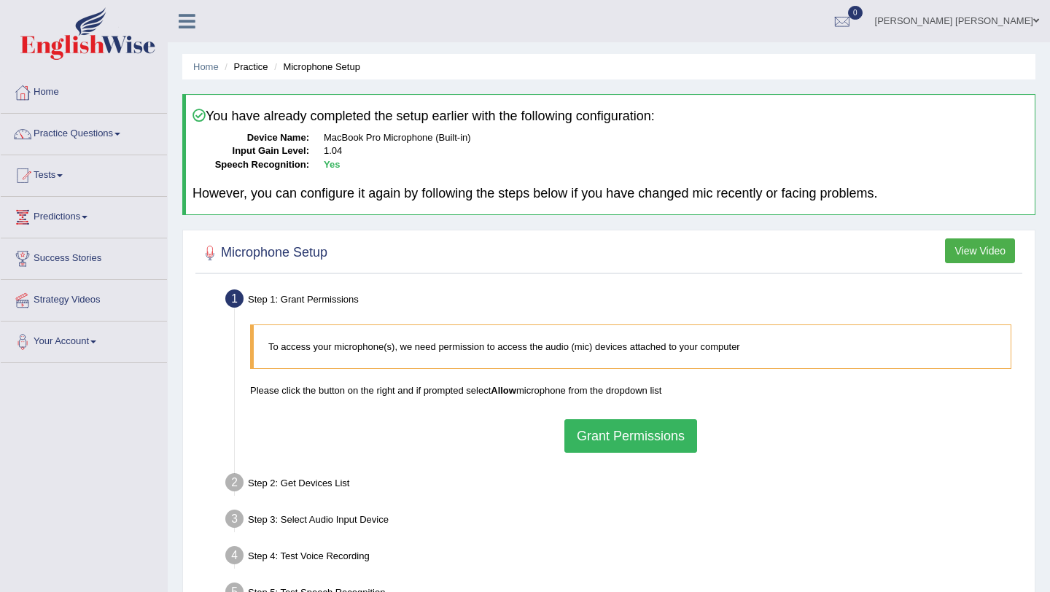
click at [978, 247] on button "View Video" at bounding box center [980, 250] width 70 height 25
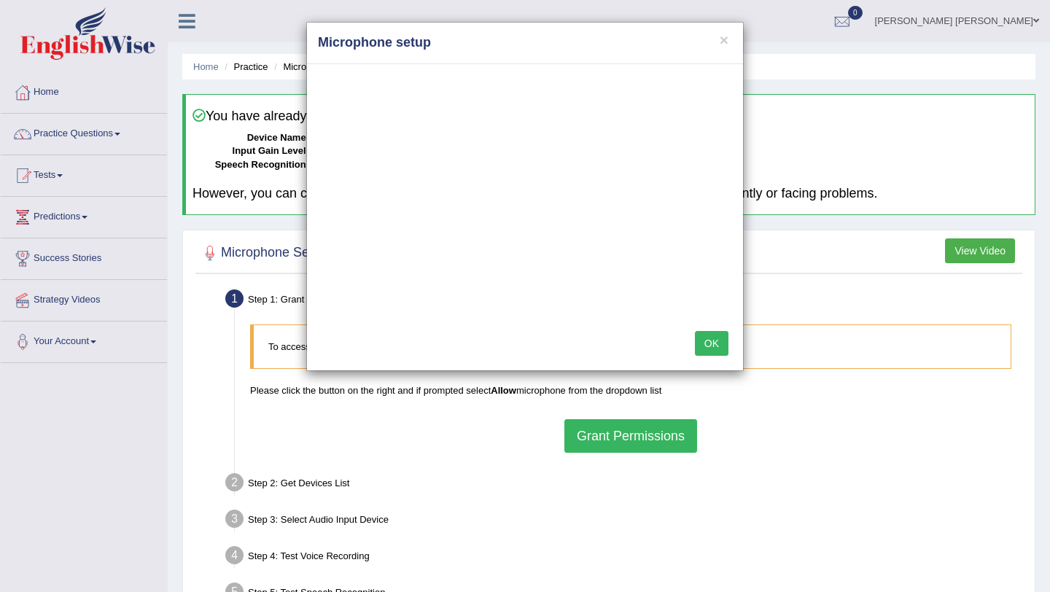
click at [702, 335] on button "OK" at bounding box center [712, 343] width 34 height 25
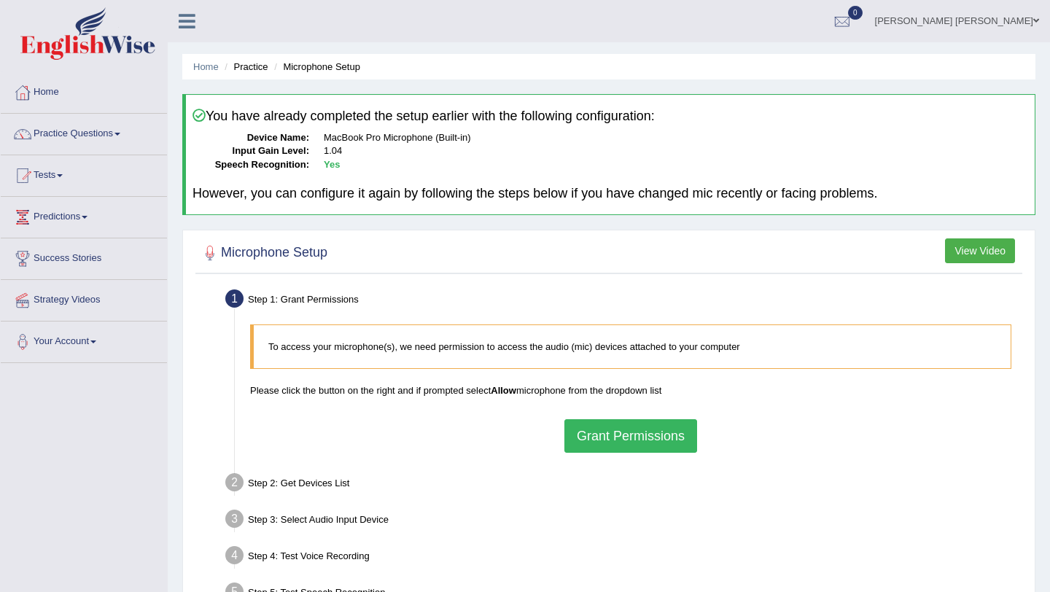
click at [656, 429] on button "Grant Permissions" at bounding box center [630, 436] width 133 height 34
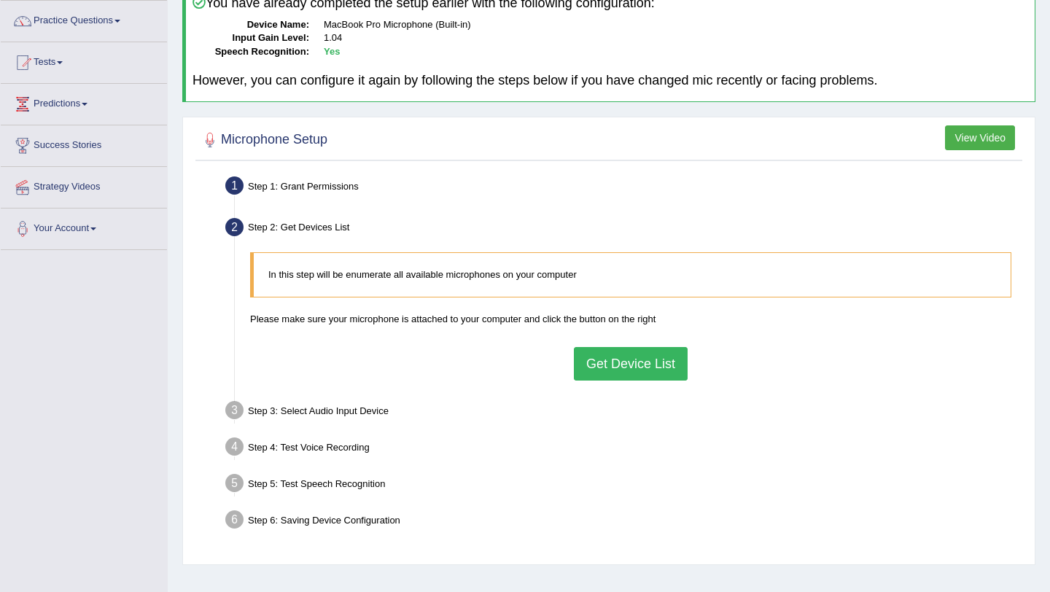
scroll to position [160, 0]
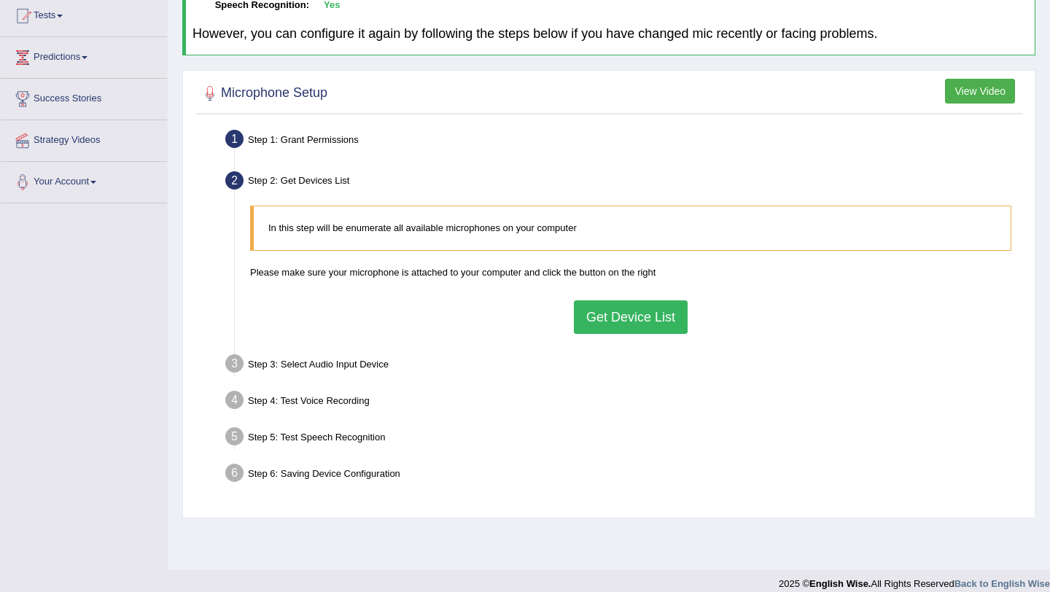
click at [617, 321] on button "Get Device List" at bounding box center [631, 317] width 114 height 34
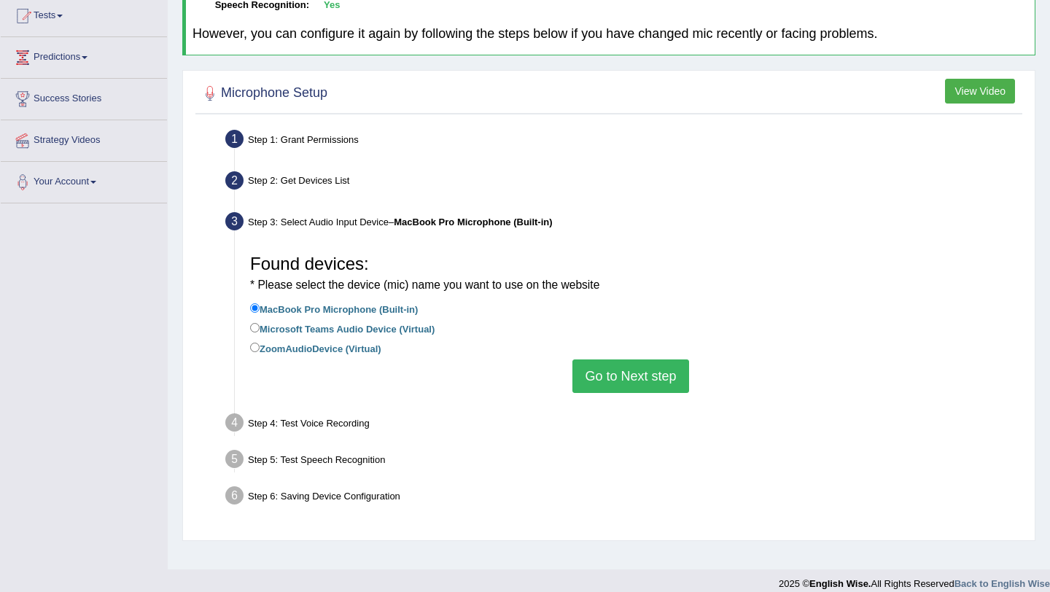
click at [589, 373] on button "Go to Next step" at bounding box center [630, 377] width 116 height 34
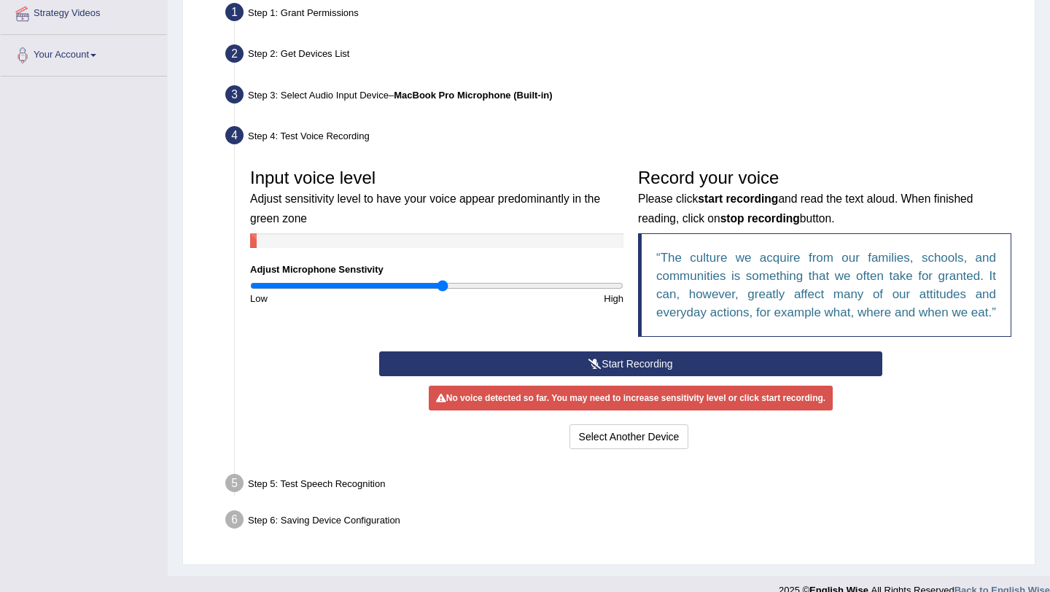
scroll to position [295, 0]
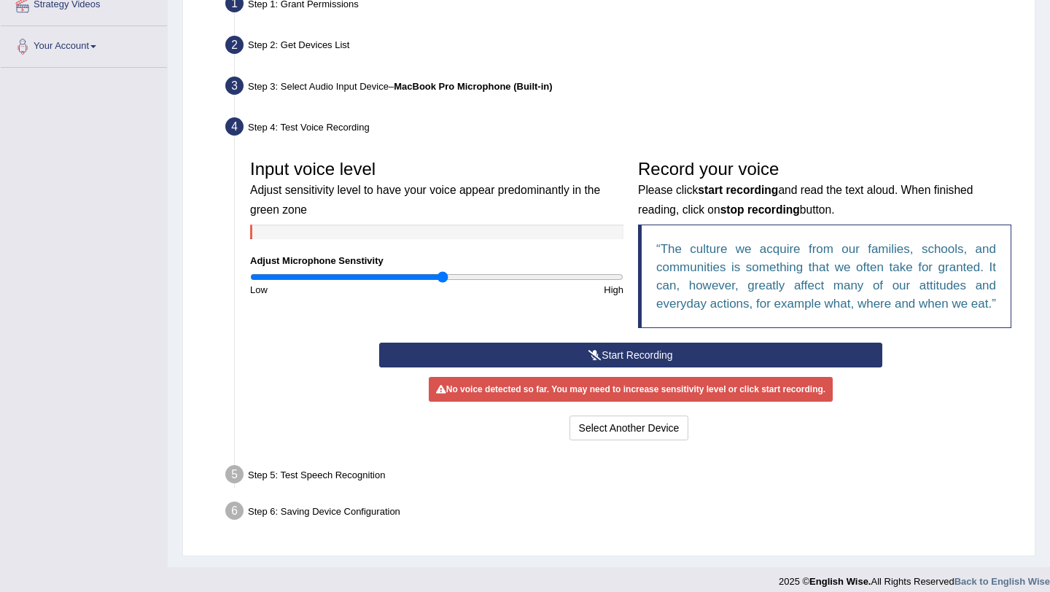
click at [597, 360] on icon at bounding box center [595, 355] width 13 height 10
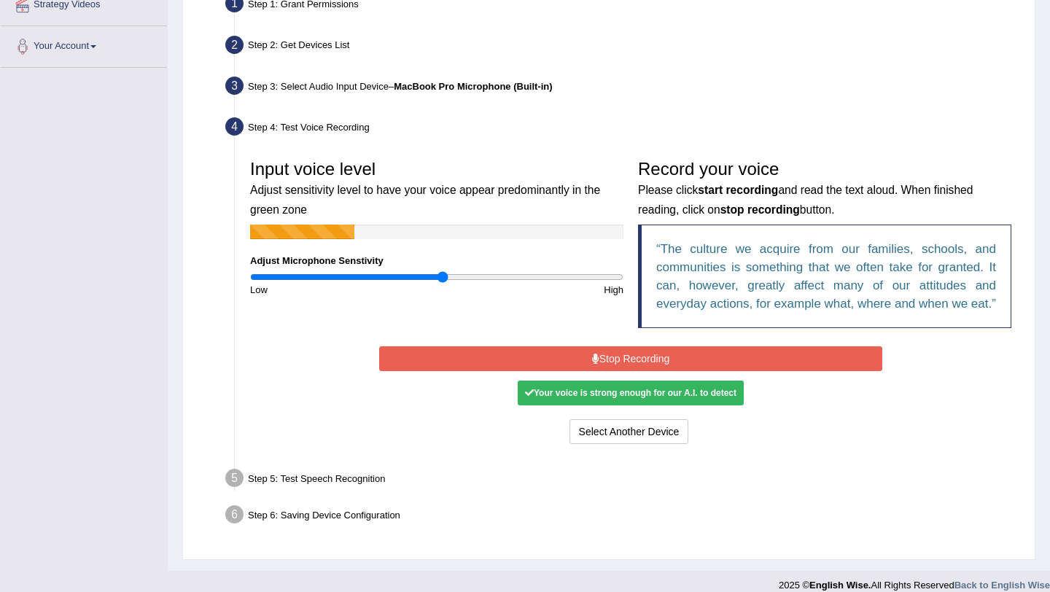
click at [597, 368] on button "Stop Recording" at bounding box center [630, 358] width 502 height 25
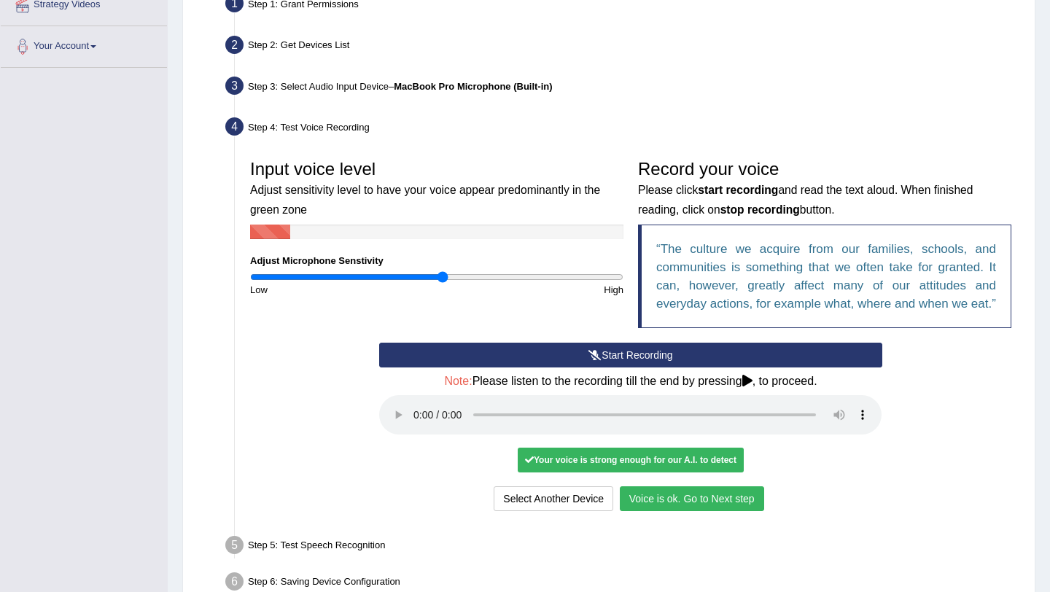
click at [658, 511] on button "Voice is ok. Go to Next step" at bounding box center [692, 498] width 144 height 25
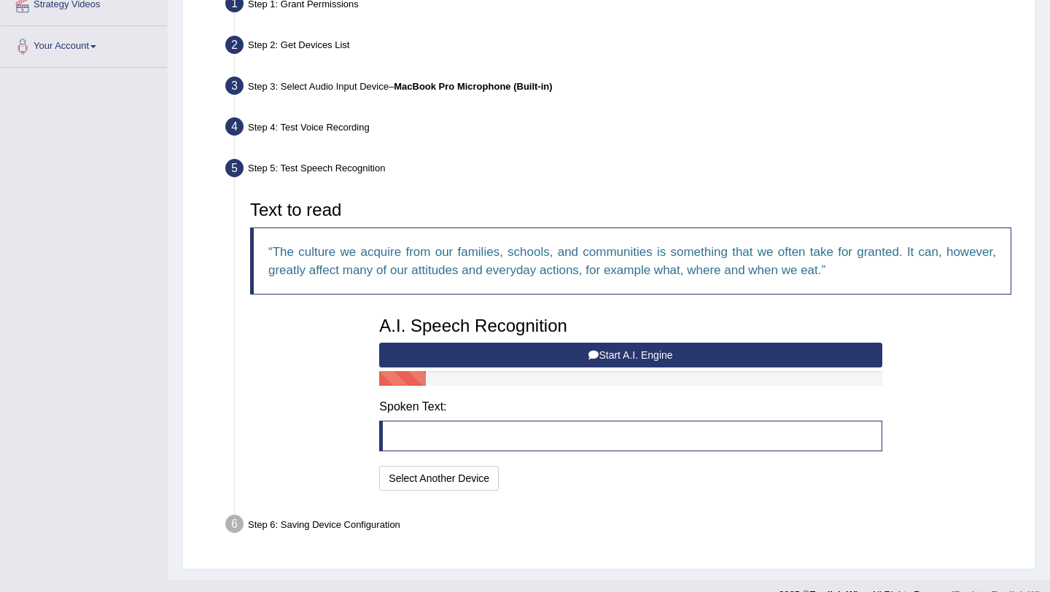
scroll to position [319, 0]
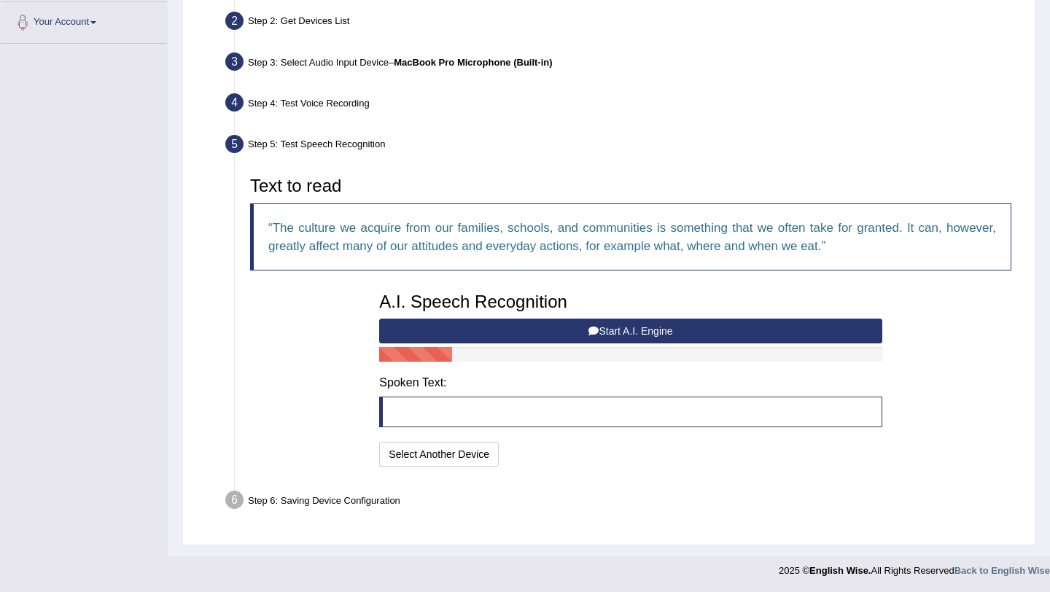
click at [627, 327] on button "Start A.I. Engine" at bounding box center [630, 331] width 502 height 25
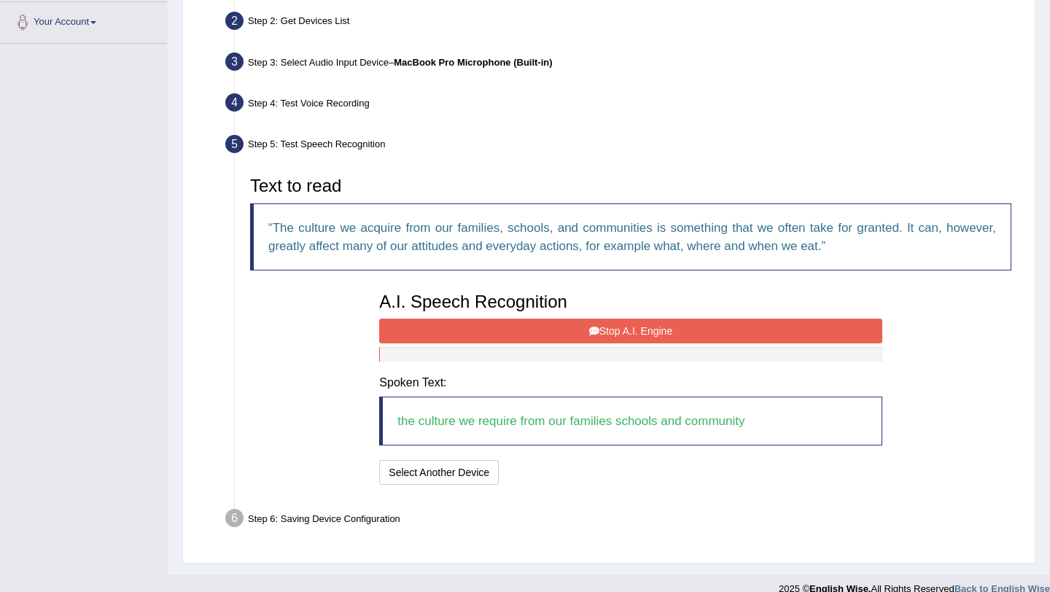
click at [627, 327] on button "Stop A.I. Engine" at bounding box center [630, 331] width 502 height 25
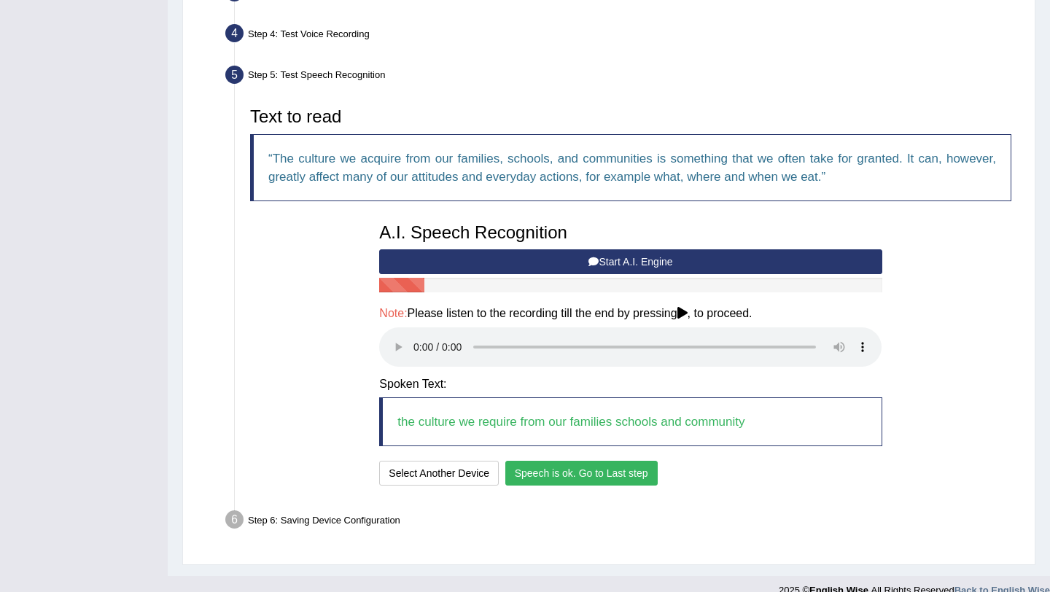
scroll to position [408, 0]
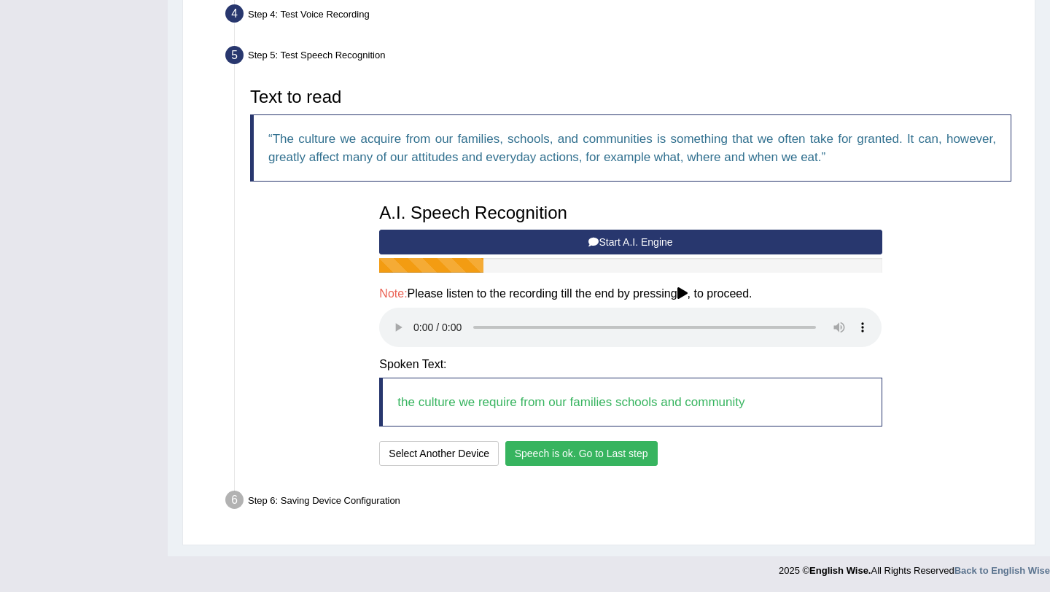
click at [550, 443] on button "Speech is ok. Go to Last step" at bounding box center [581, 453] width 152 height 25
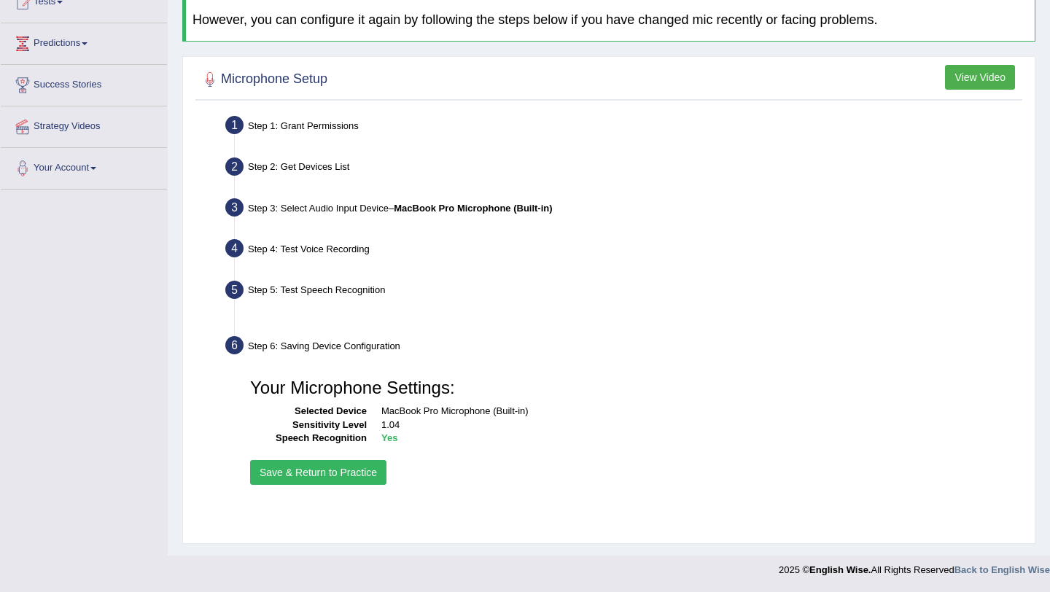
scroll to position [174, 0]
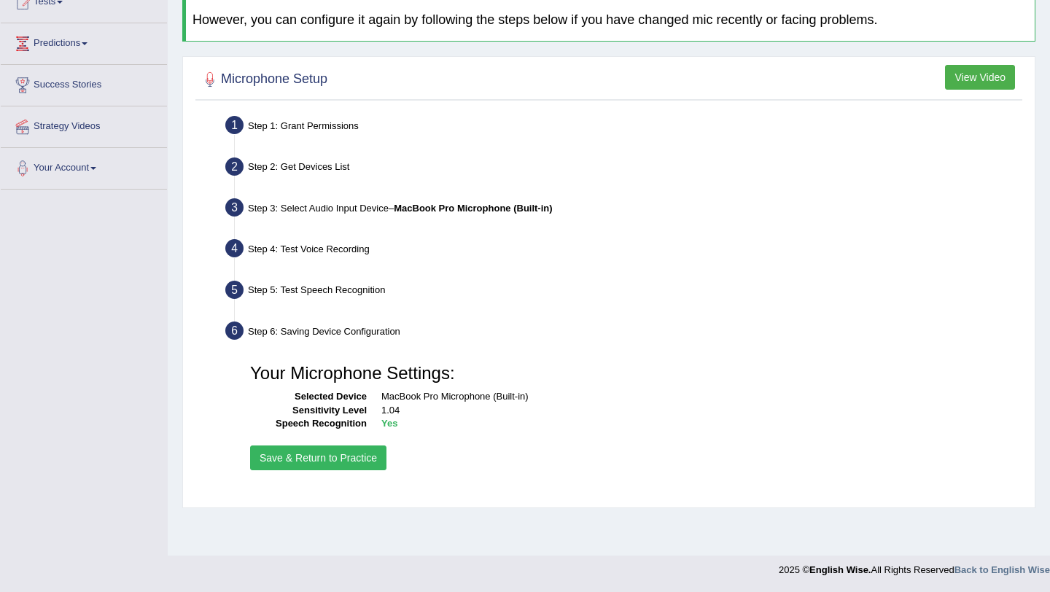
click at [327, 457] on button "Save & Return to Practice" at bounding box center [318, 458] width 136 height 25
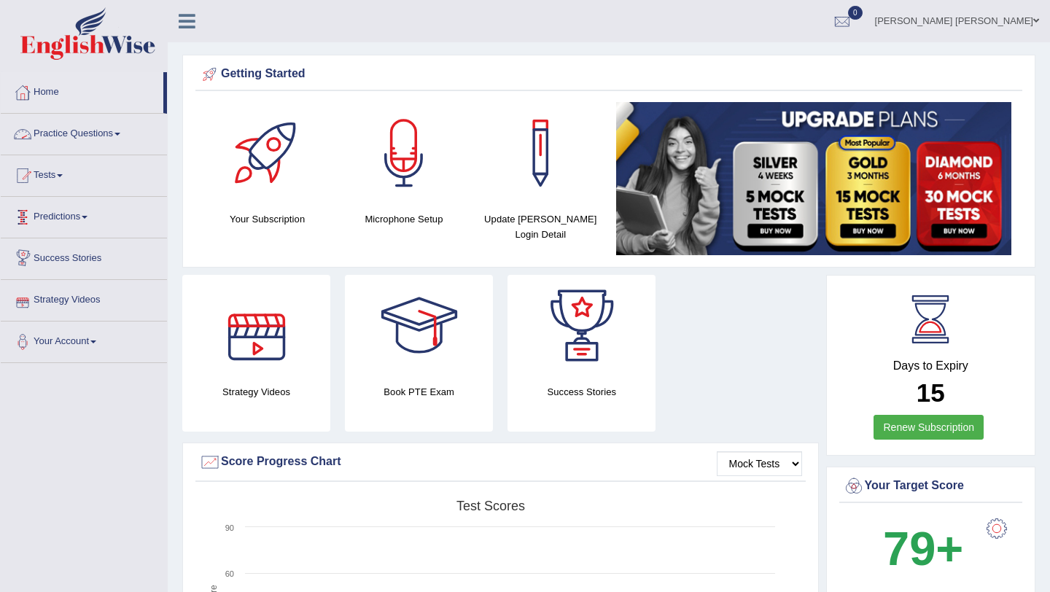
click at [47, 140] on link "Practice Questions" at bounding box center [84, 132] width 166 height 36
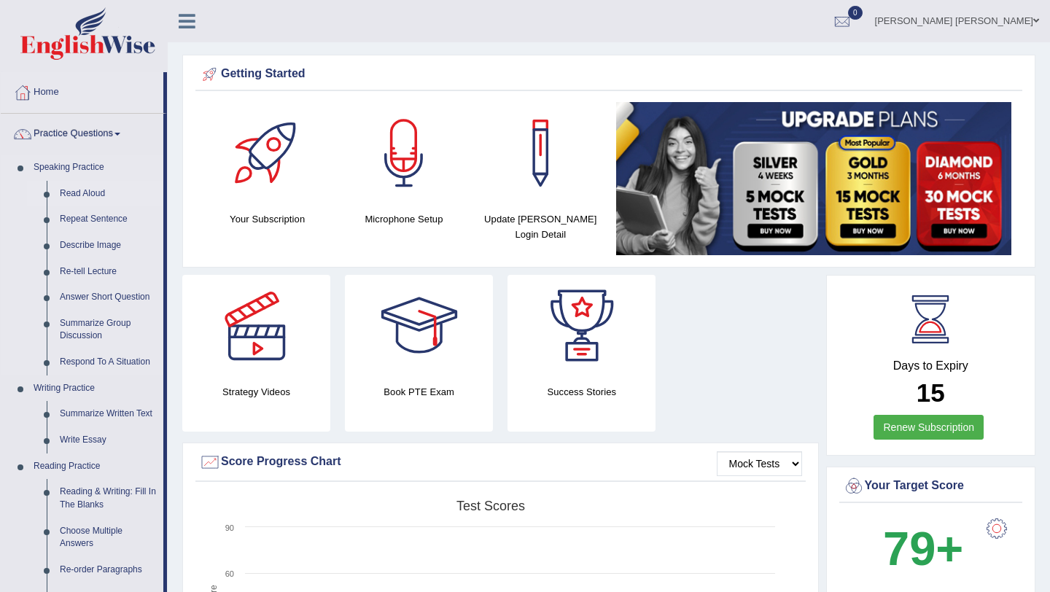
click at [73, 187] on link "Read Aloud" at bounding box center [108, 194] width 110 height 26
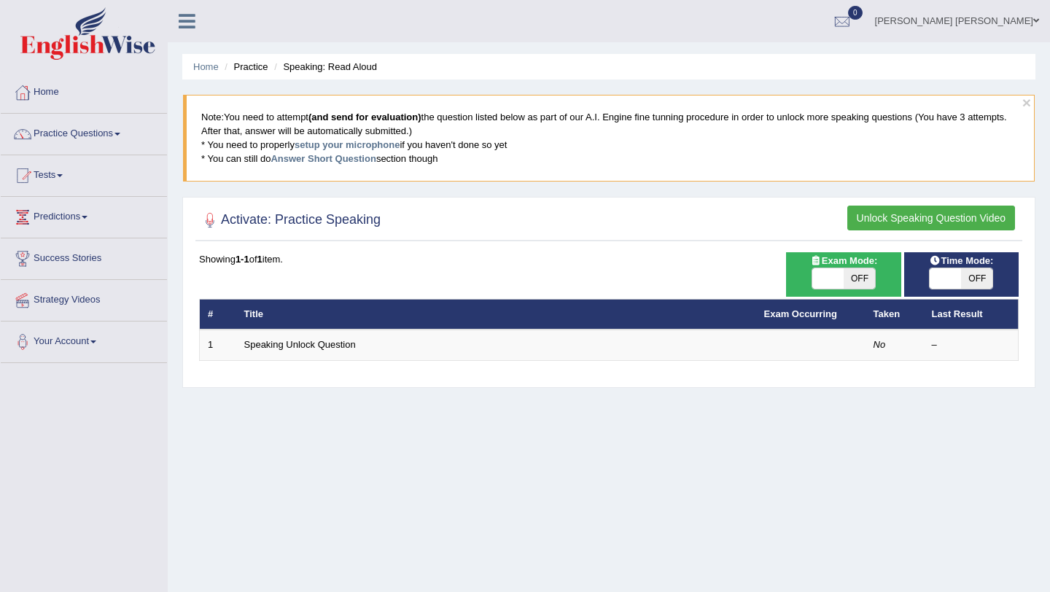
click at [944, 214] on button "Unlock Speaking Question Video" at bounding box center [931, 218] width 168 height 25
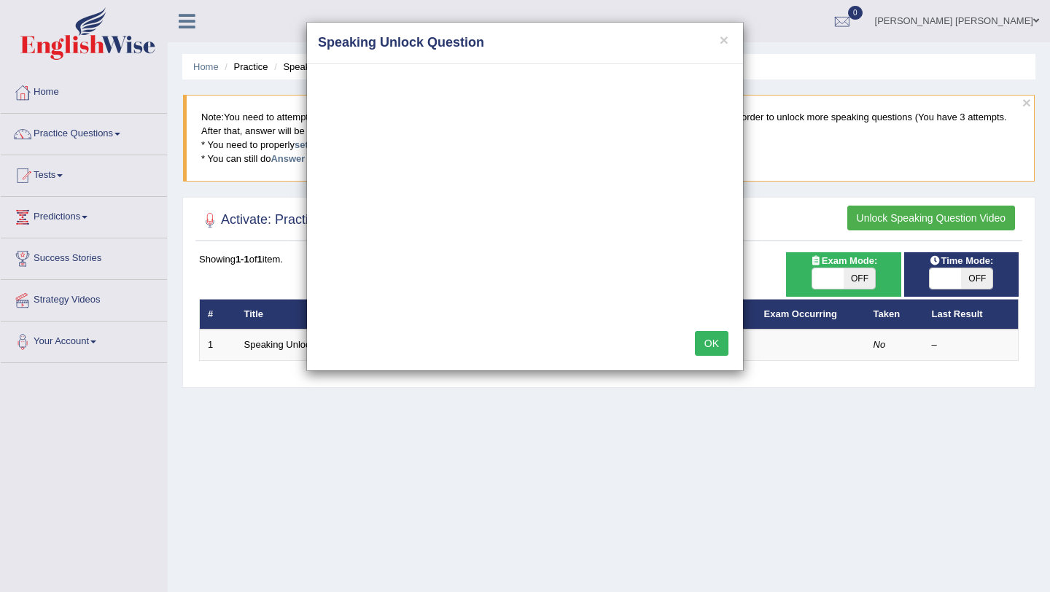
click at [719, 343] on button "OK" at bounding box center [712, 343] width 34 height 25
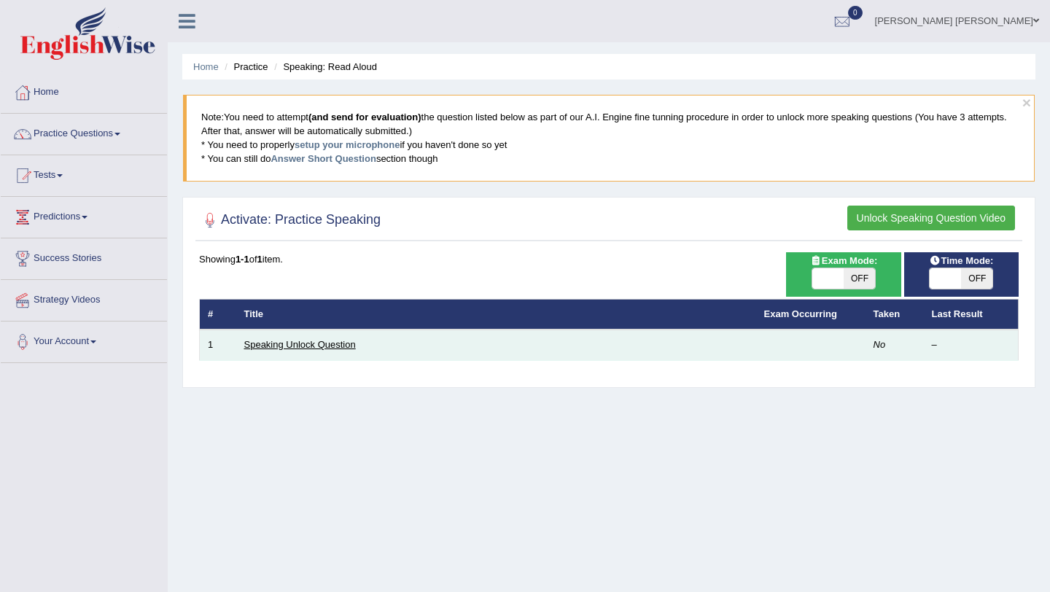
click at [330, 343] on link "Speaking Unlock Question" at bounding box center [300, 344] width 112 height 11
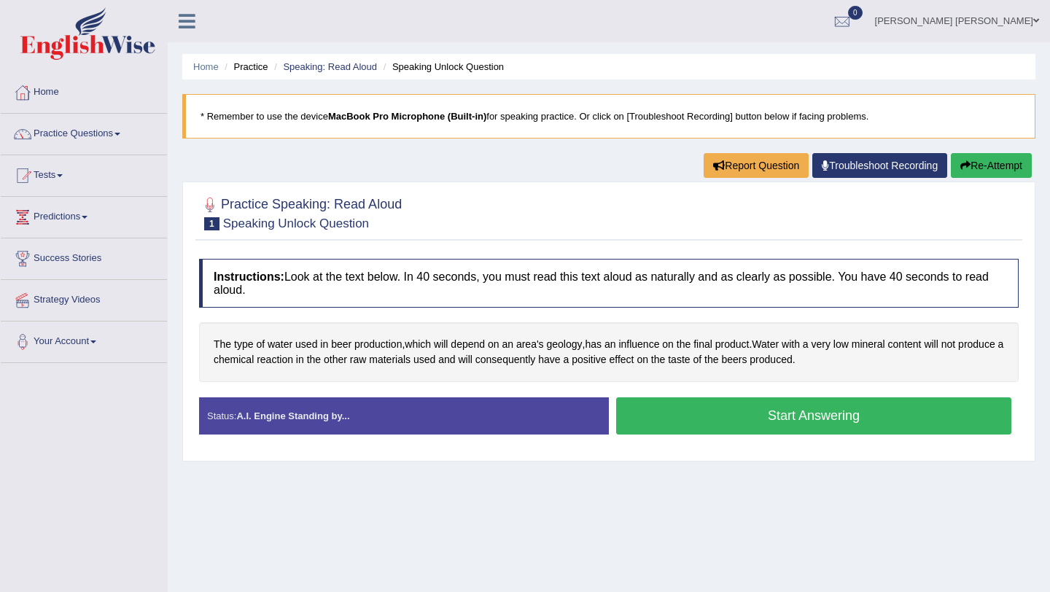
click at [678, 419] on button "Start Answering" at bounding box center [813, 415] width 395 height 37
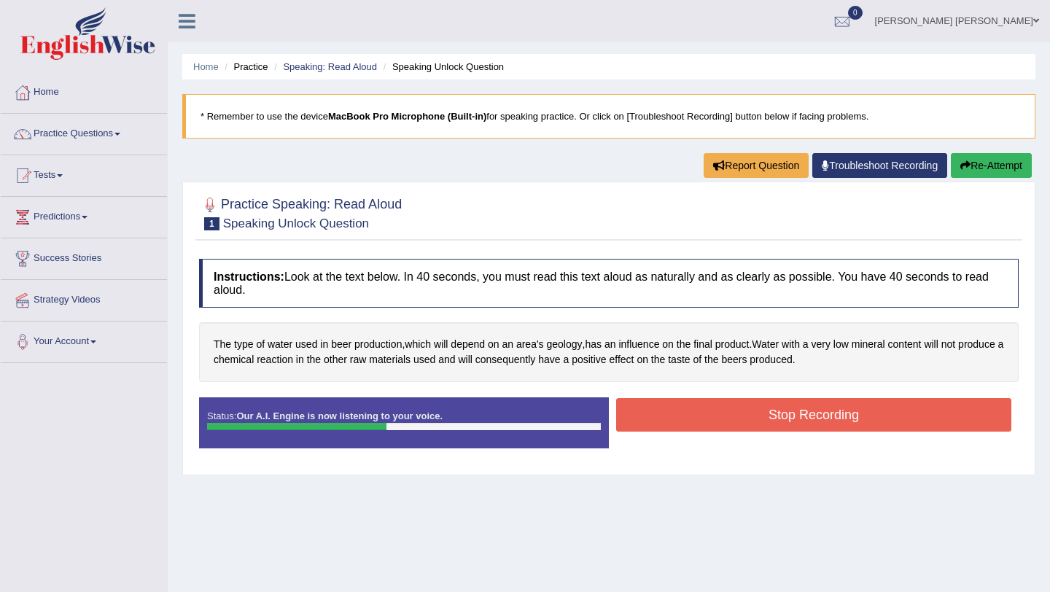
click at [678, 419] on button "Stop Recording" at bounding box center [813, 415] width 395 height 34
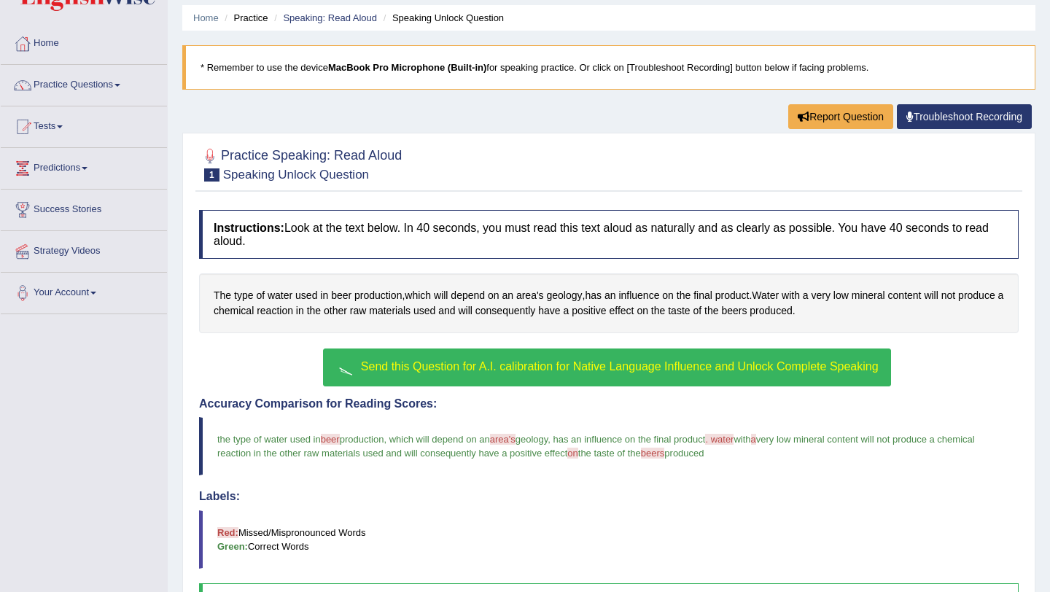
scroll to position [76, 0]
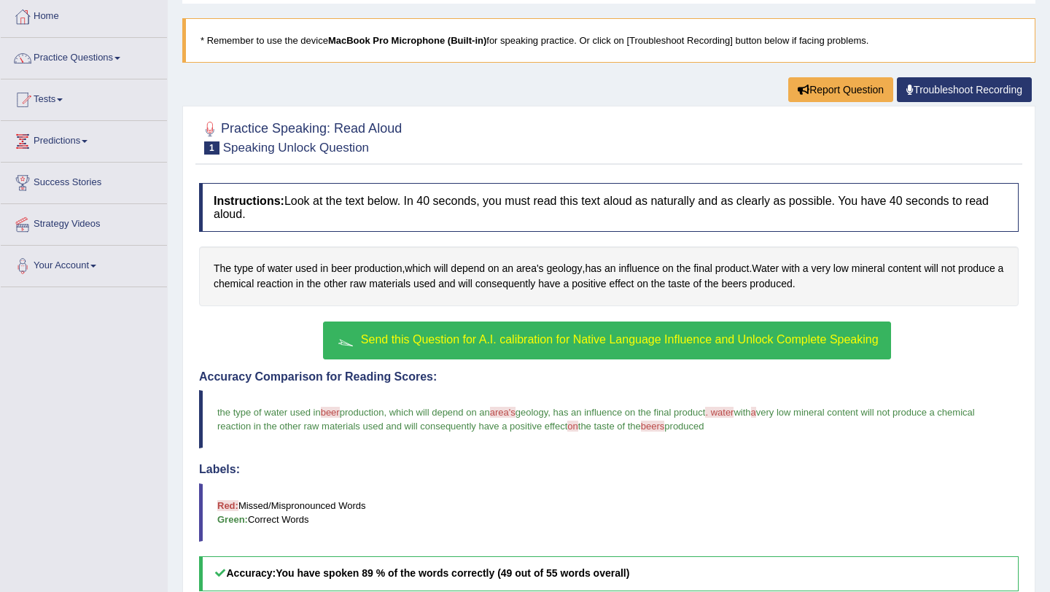
click at [485, 343] on span "Send this Question for A.I. calibration for Native Language Influence and Unloc…" at bounding box center [620, 339] width 518 height 12
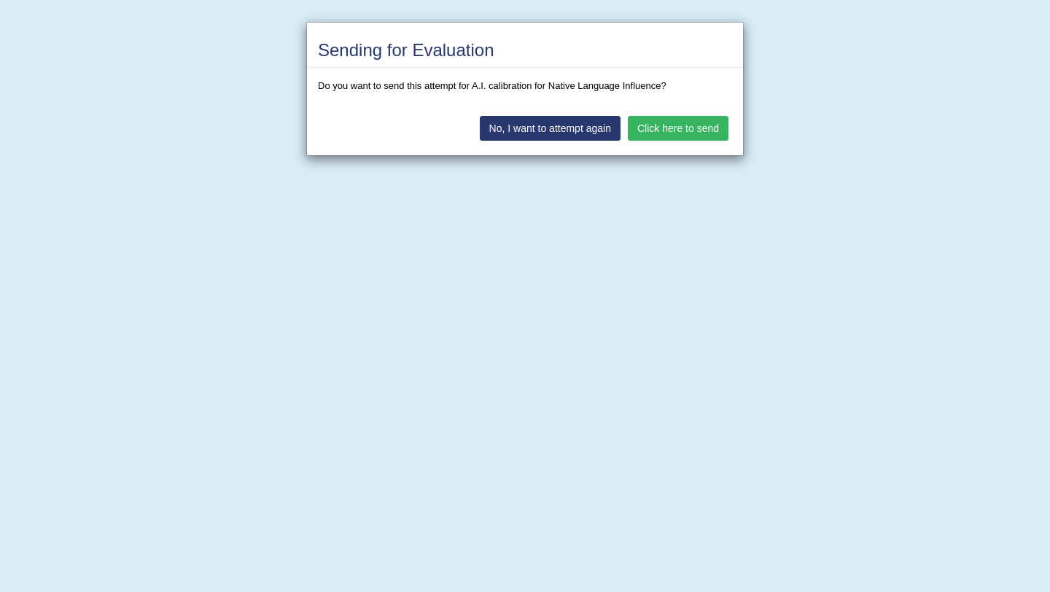
click at [659, 136] on button "Click here to send" at bounding box center [678, 128] width 101 height 25
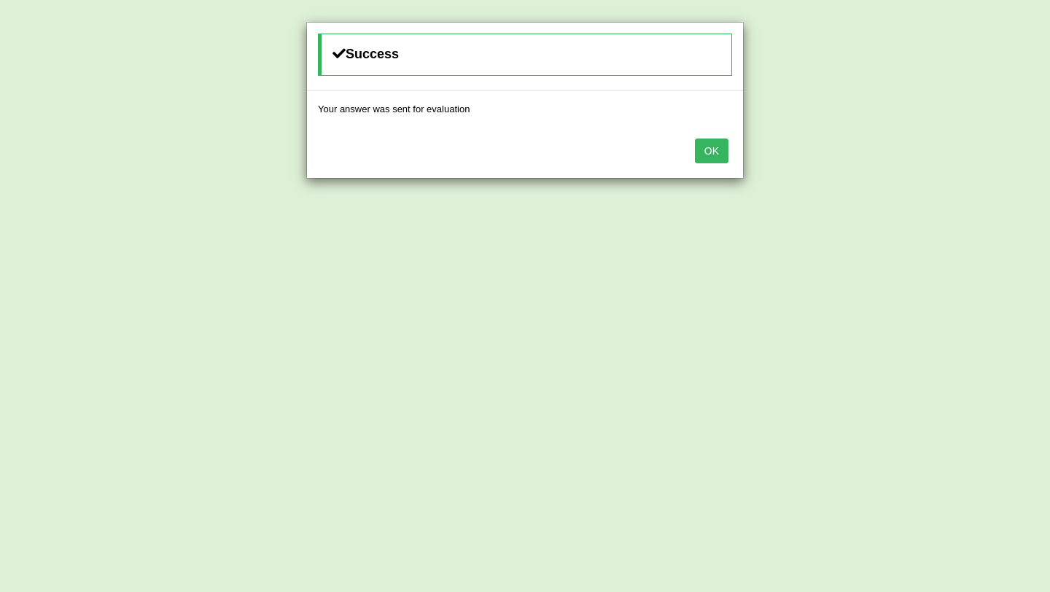
click at [713, 158] on button "OK" at bounding box center [712, 151] width 34 height 25
